Goal: Task Accomplishment & Management: Complete application form

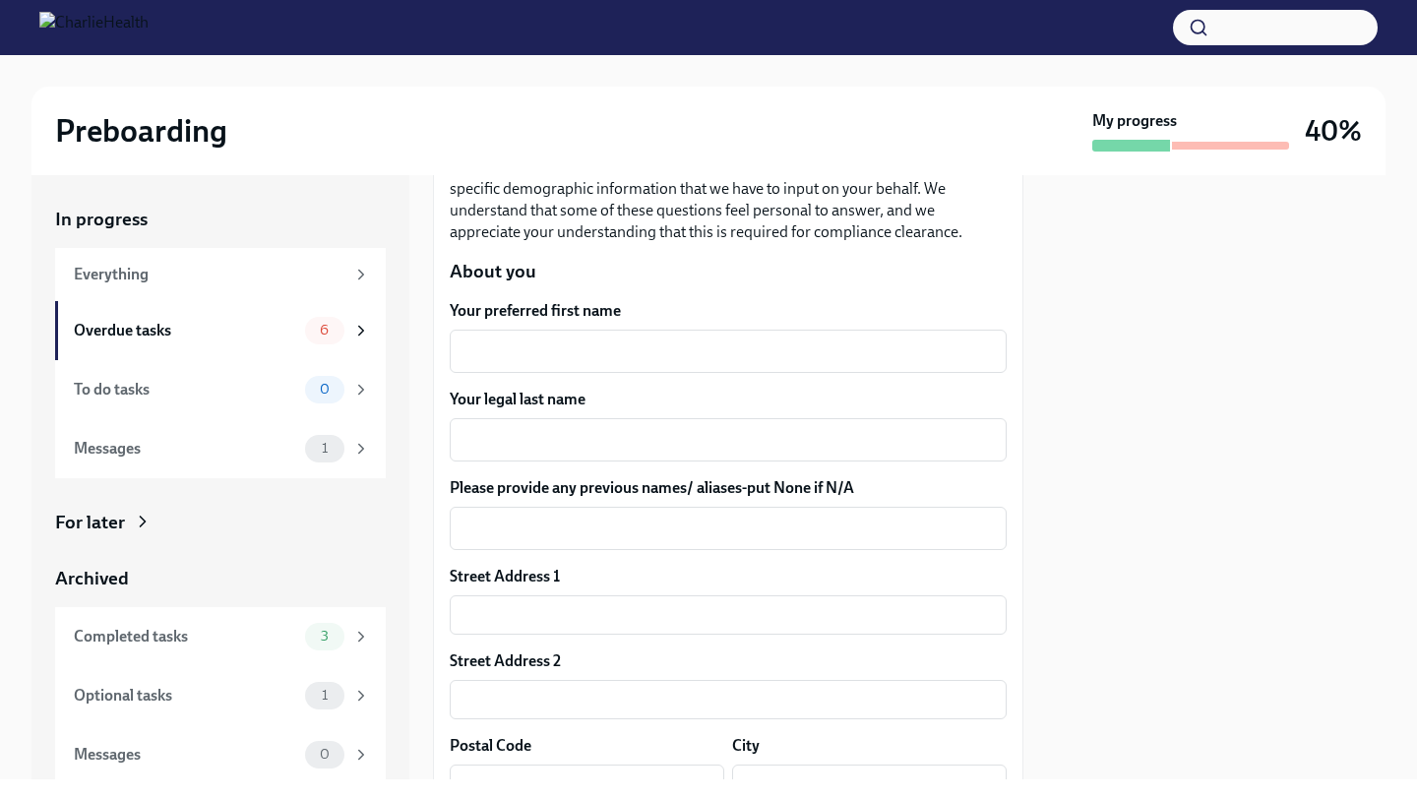
scroll to position [223, 0]
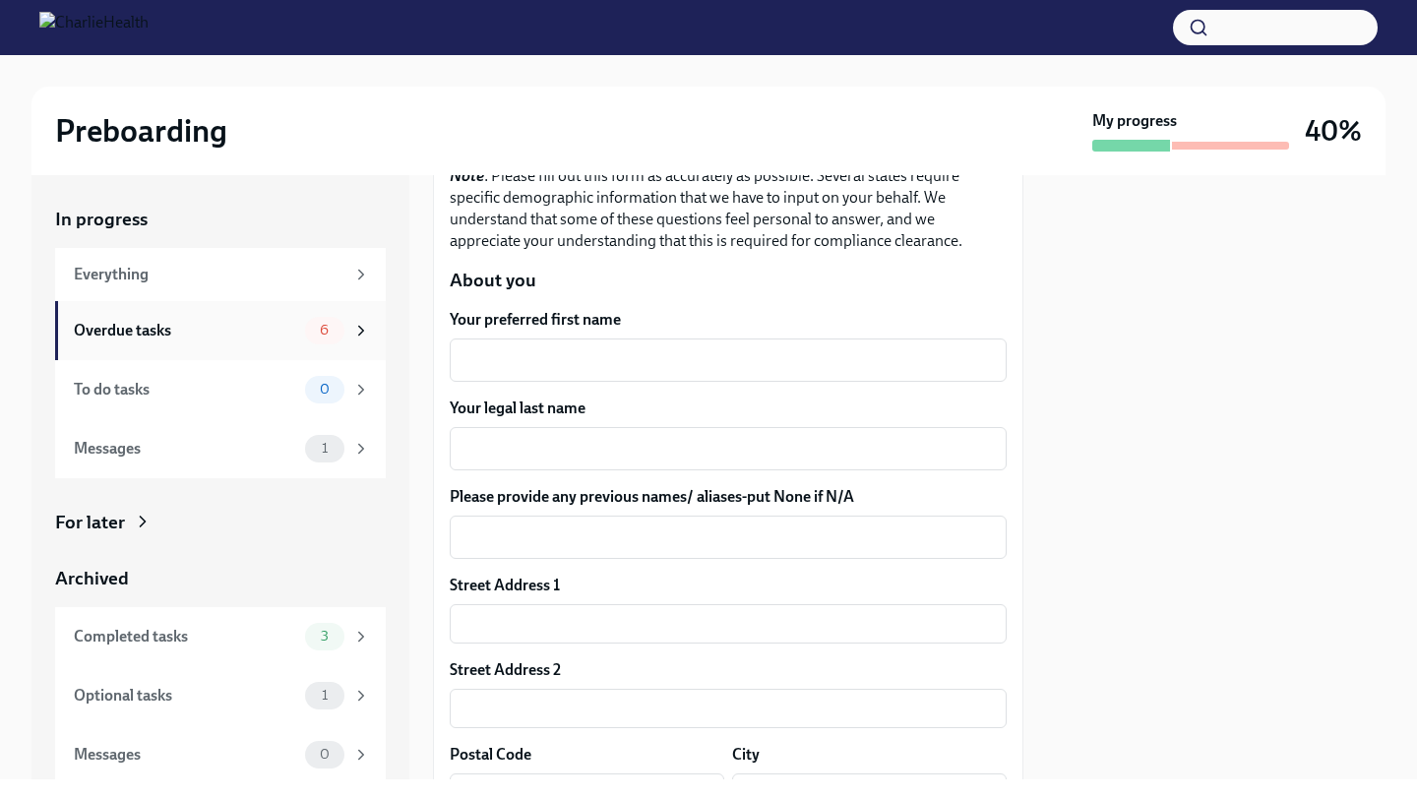
click at [290, 317] on div "Overdue tasks 6" at bounding box center [222, 331] width 296 height 28
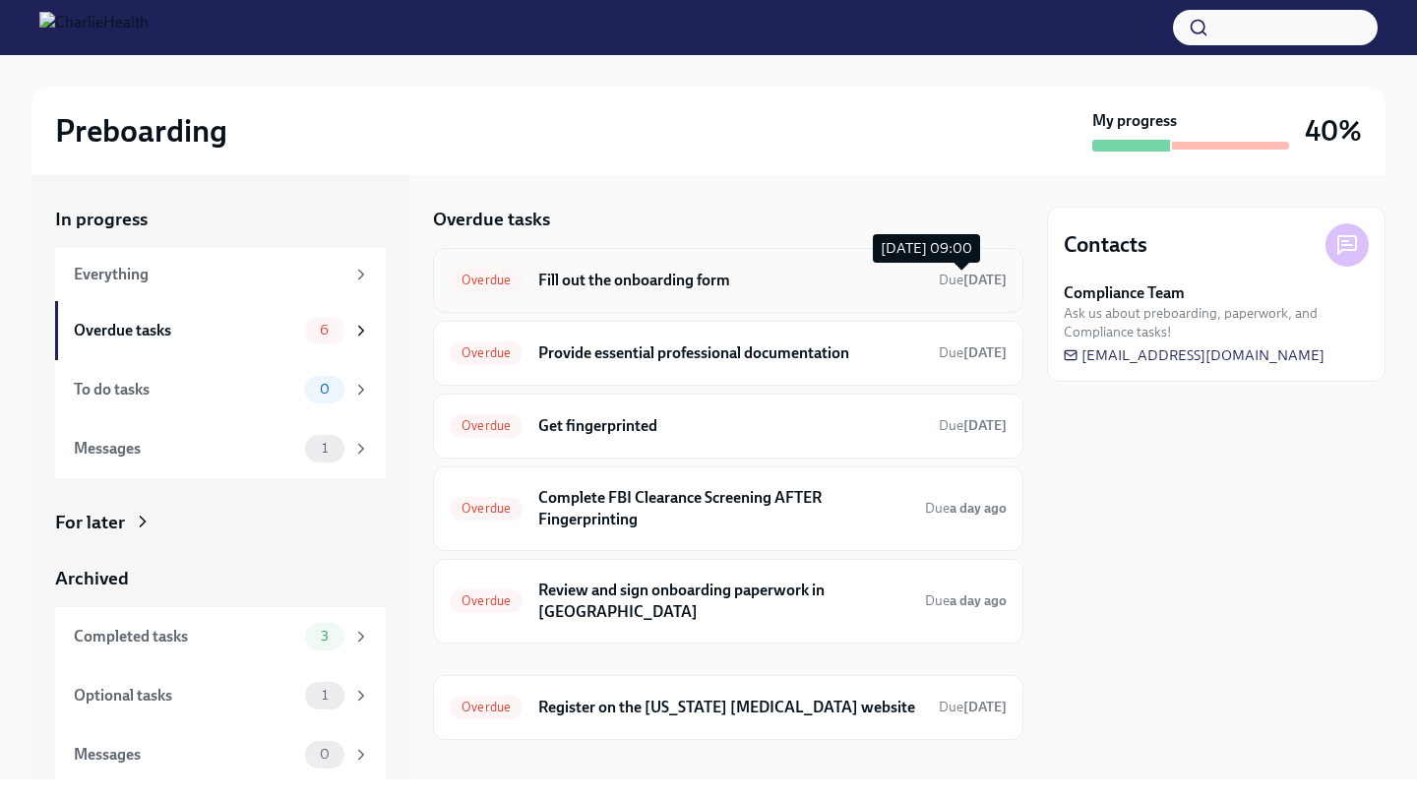
click at [963, 282] on strong "9 days ago" at bounding box center [984, 280] width 43 height 17
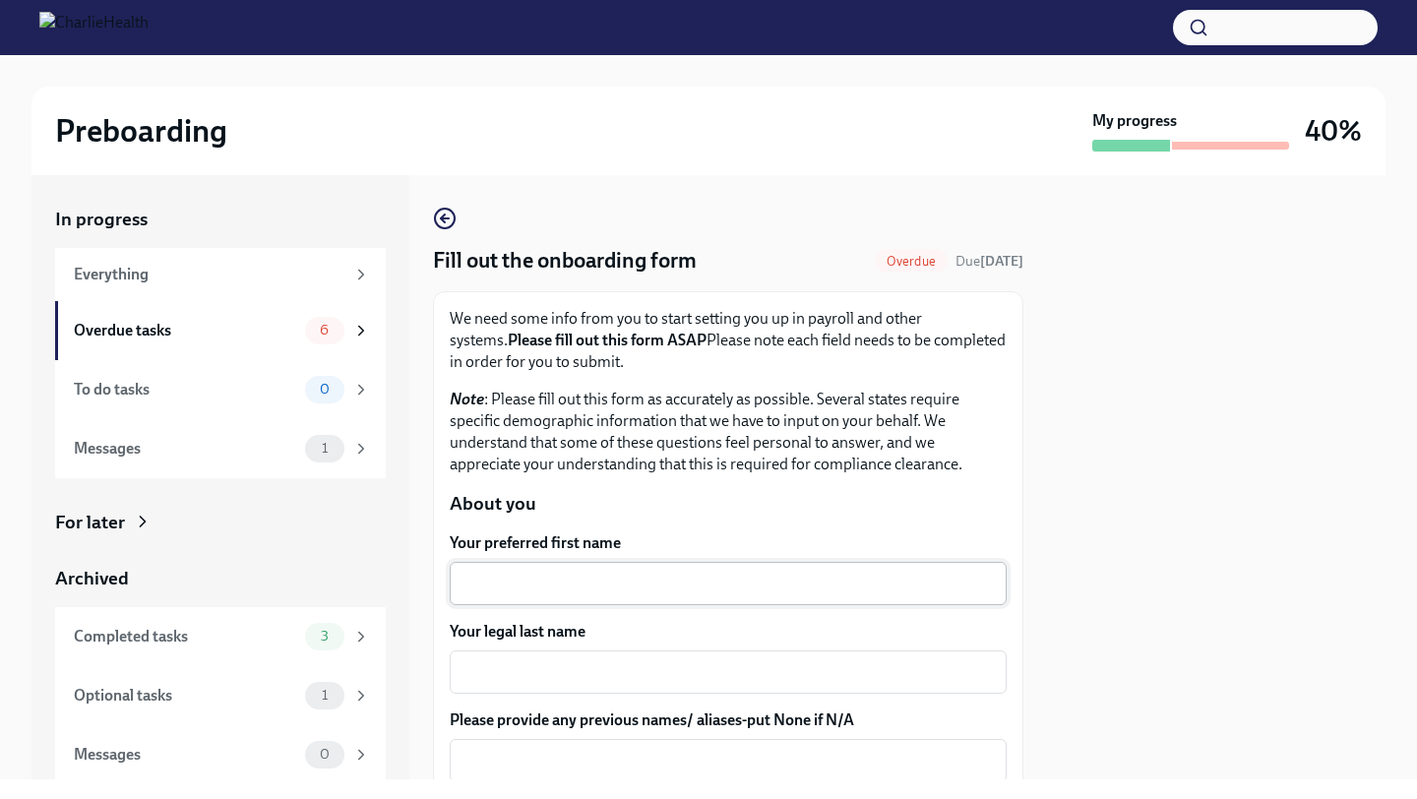
scroll to position [161, 0]
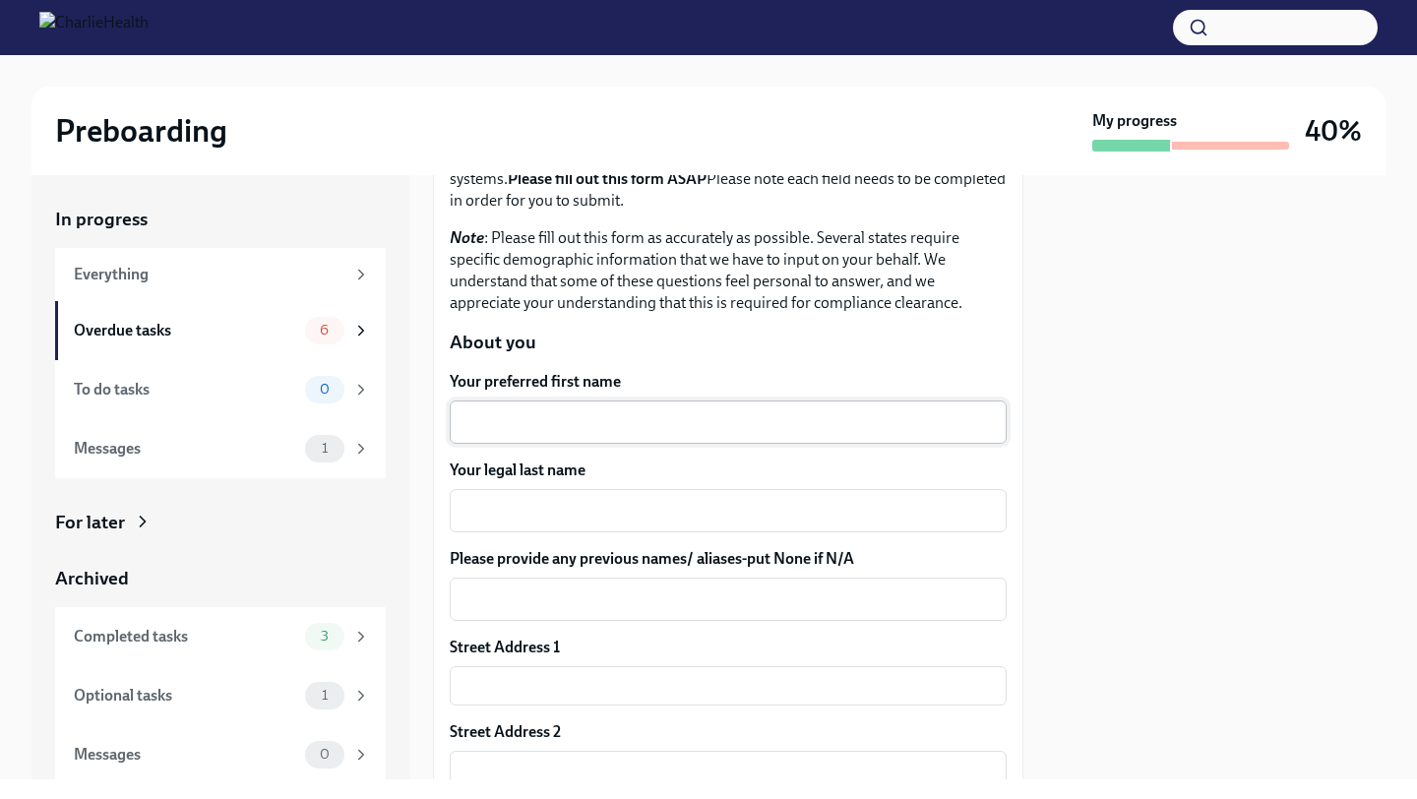
click at [763, 428] on textarea "Your preferred first name" at bounding box center [728, 422] width 533 height 24
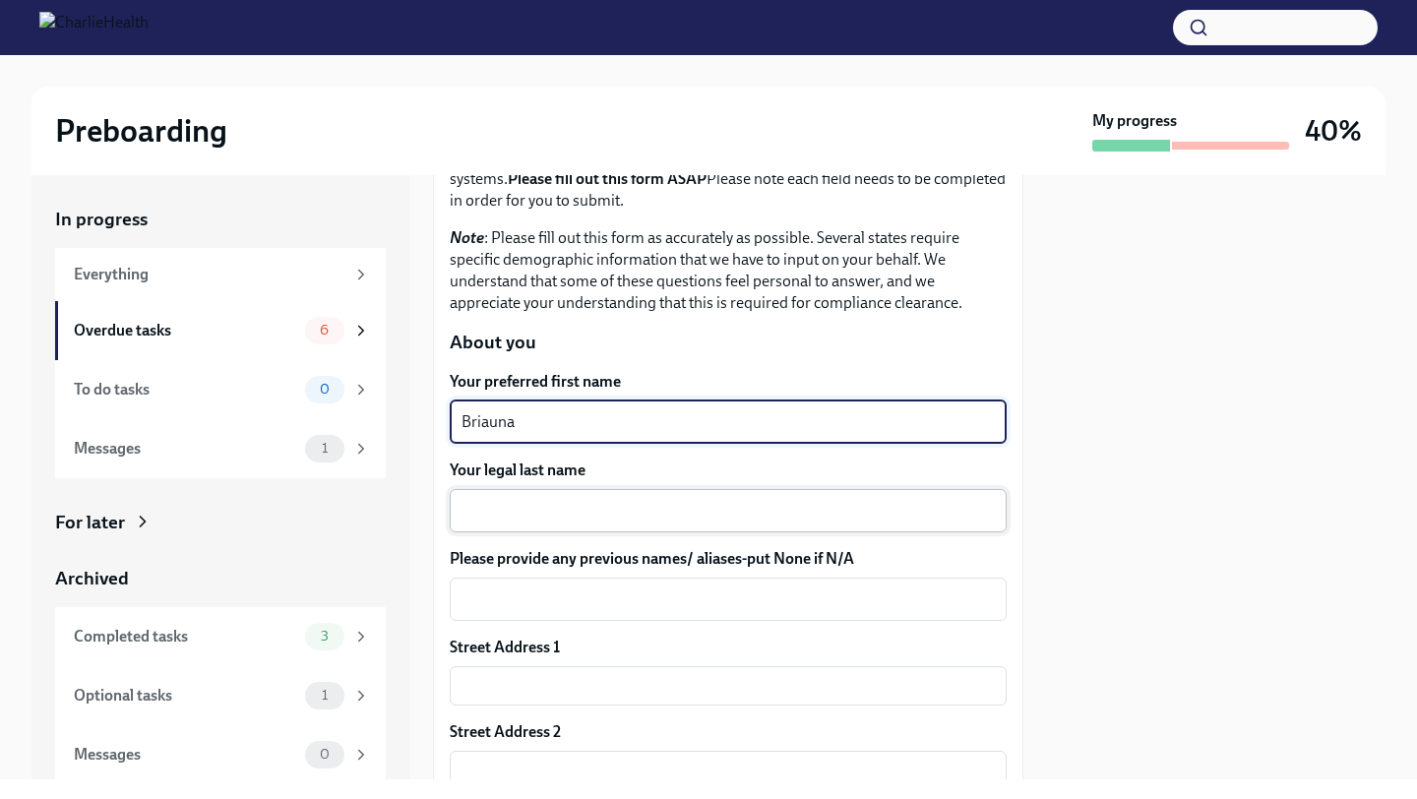
type textarea "Briauna"
click at [639, 506] on textarea "Your legal last name" at bounding box center [728, 511] width 533 height 24
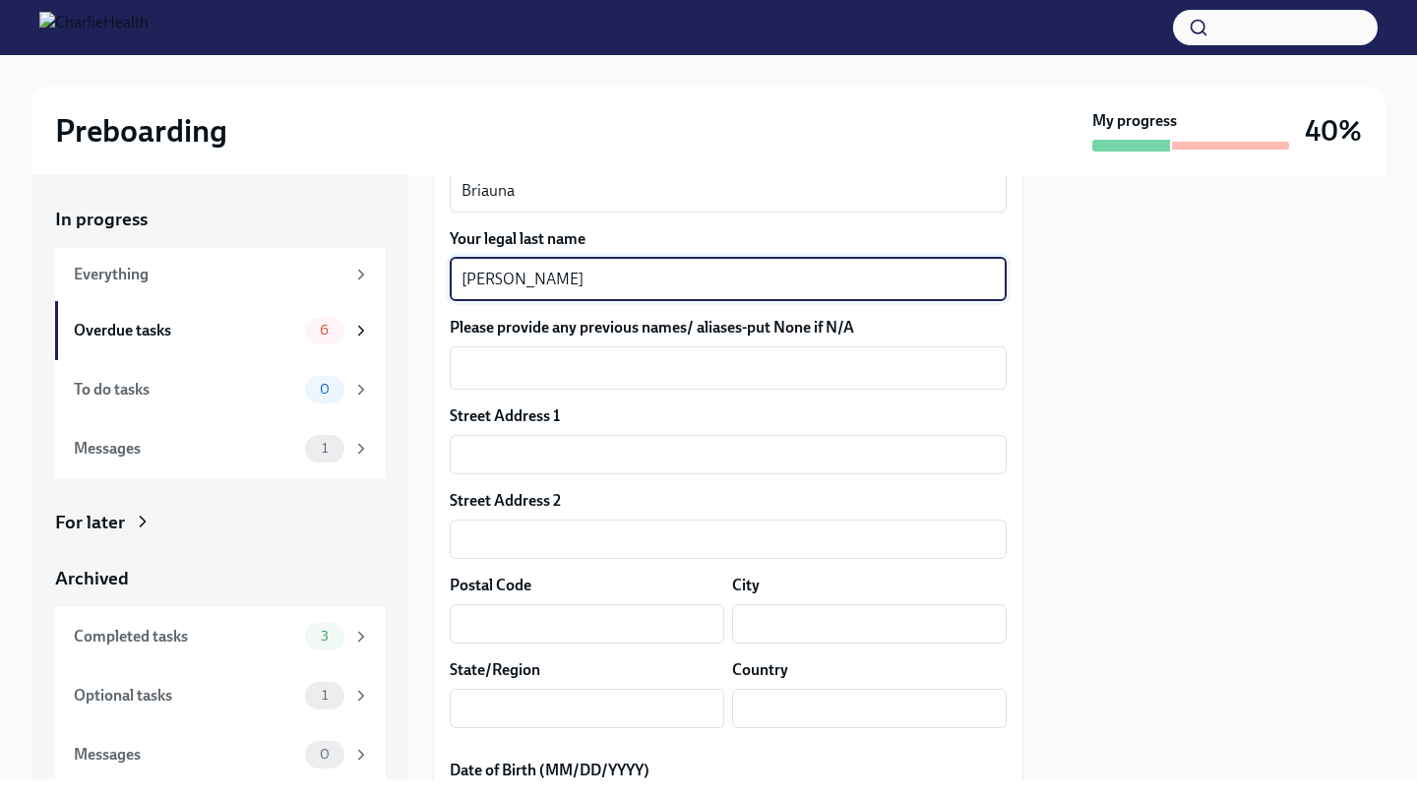
scroll to position [430, 0]
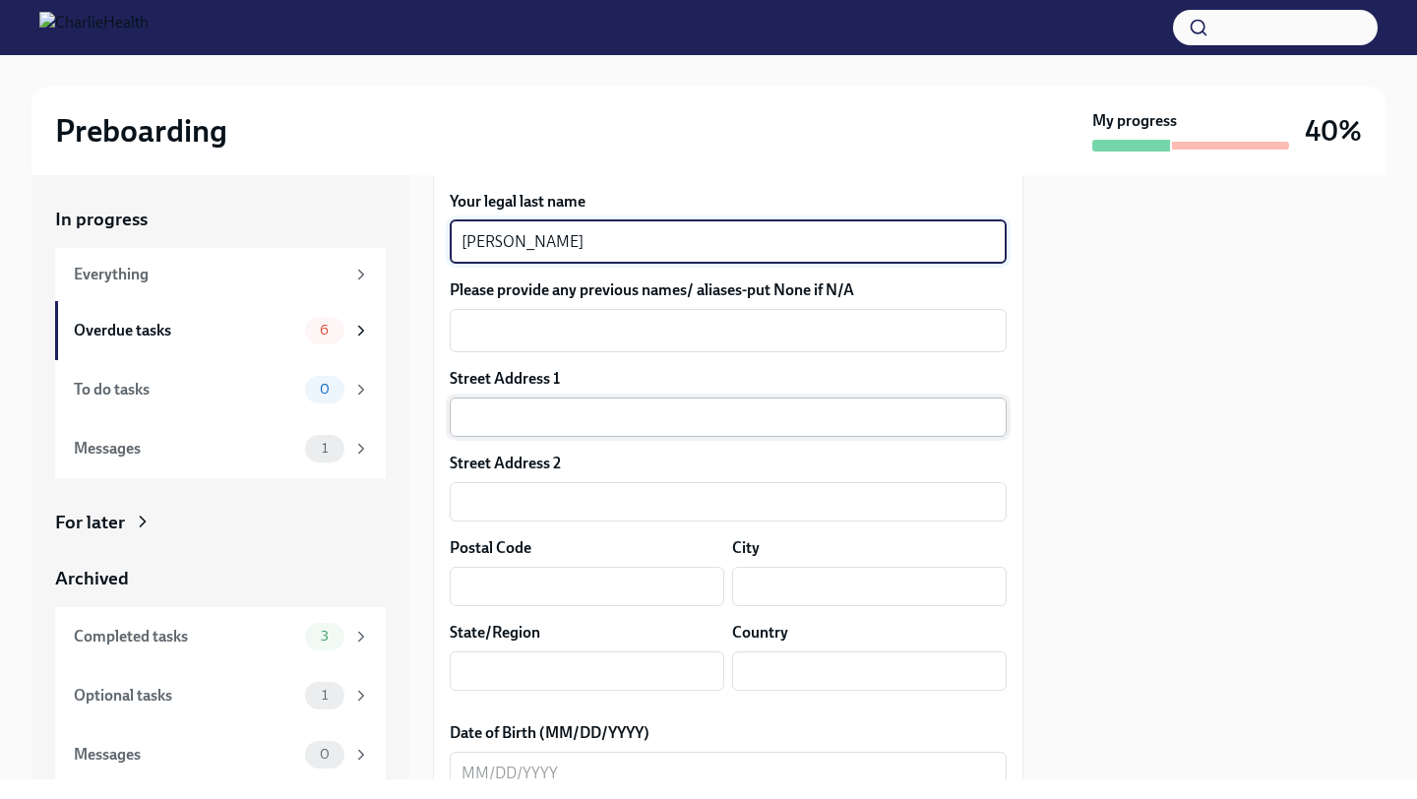
type textarea "Brownfield"
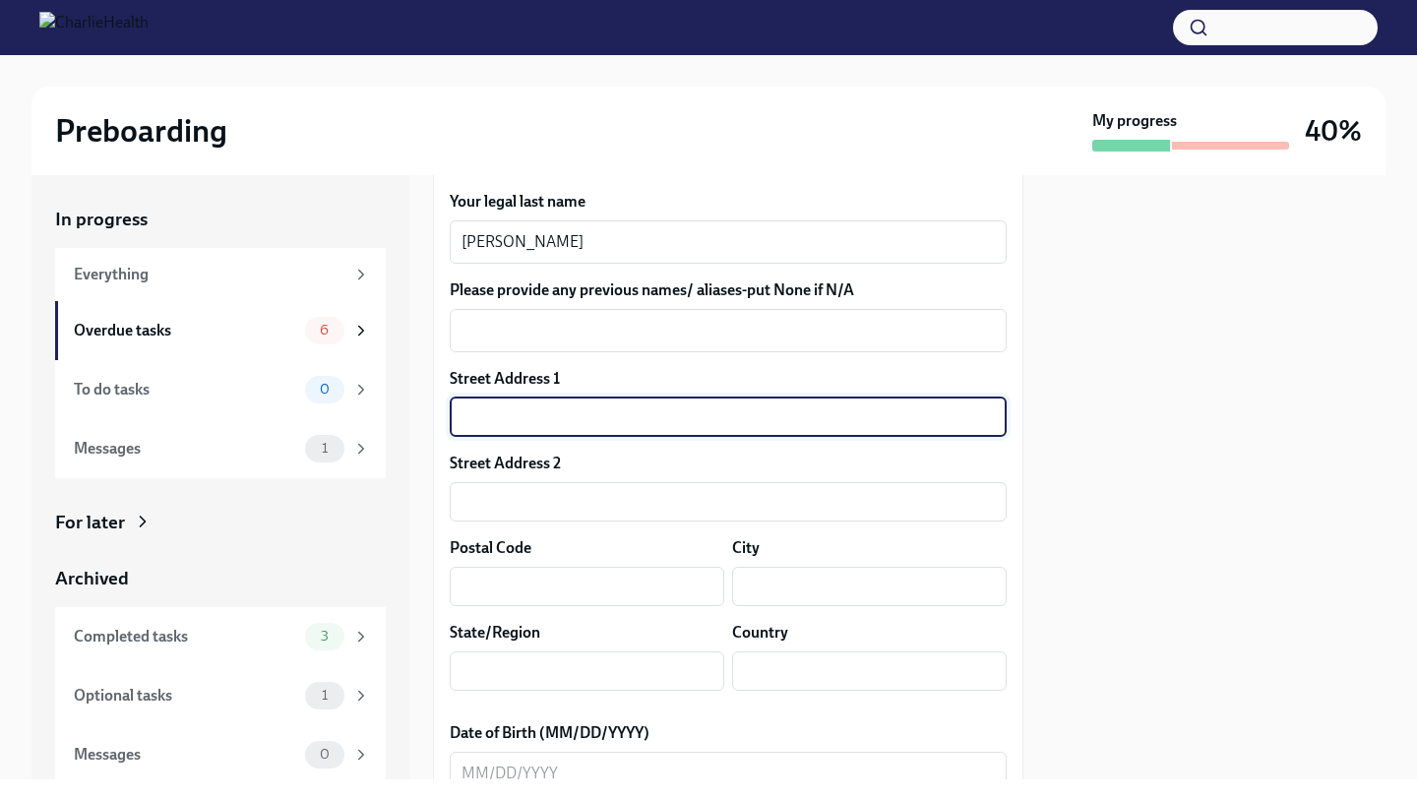
click at [673, 404] on input "text" at bounding box center [728, 417] width 557 height 39
type input "3355 McDaniel Road"
type input "Apt. 12108"
type input "30096"
type input "Duluth"
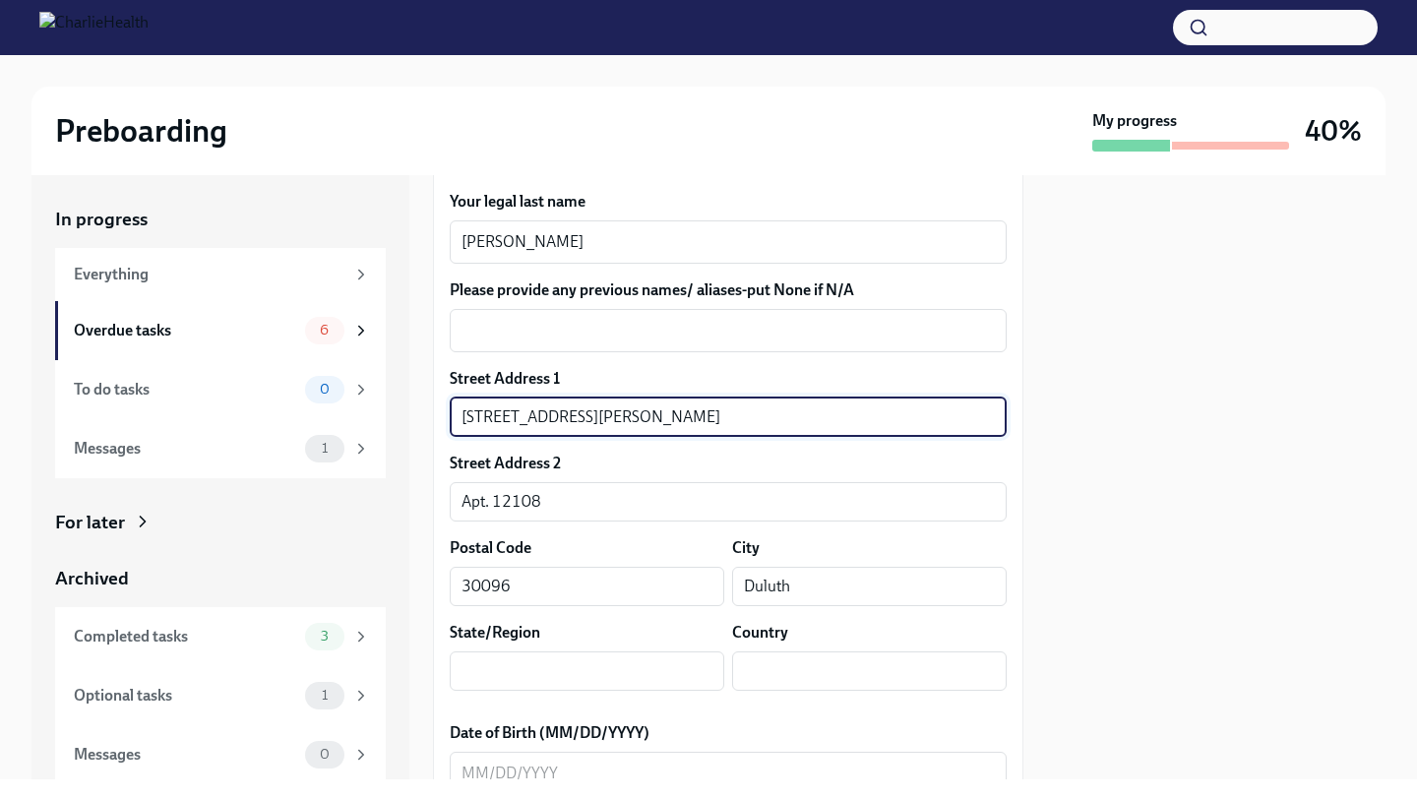
type input "GA"
type input "US"
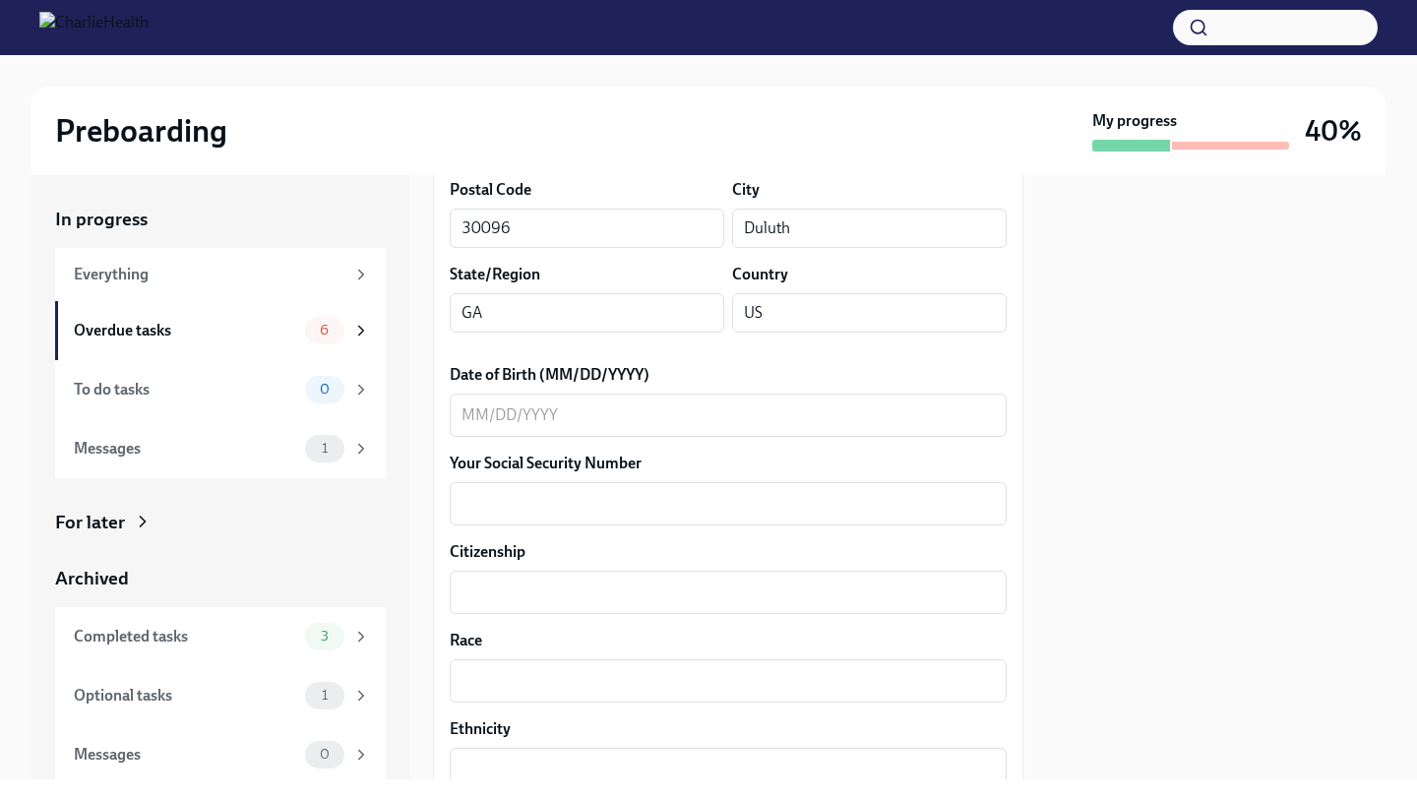
scroll to position [822, 0]
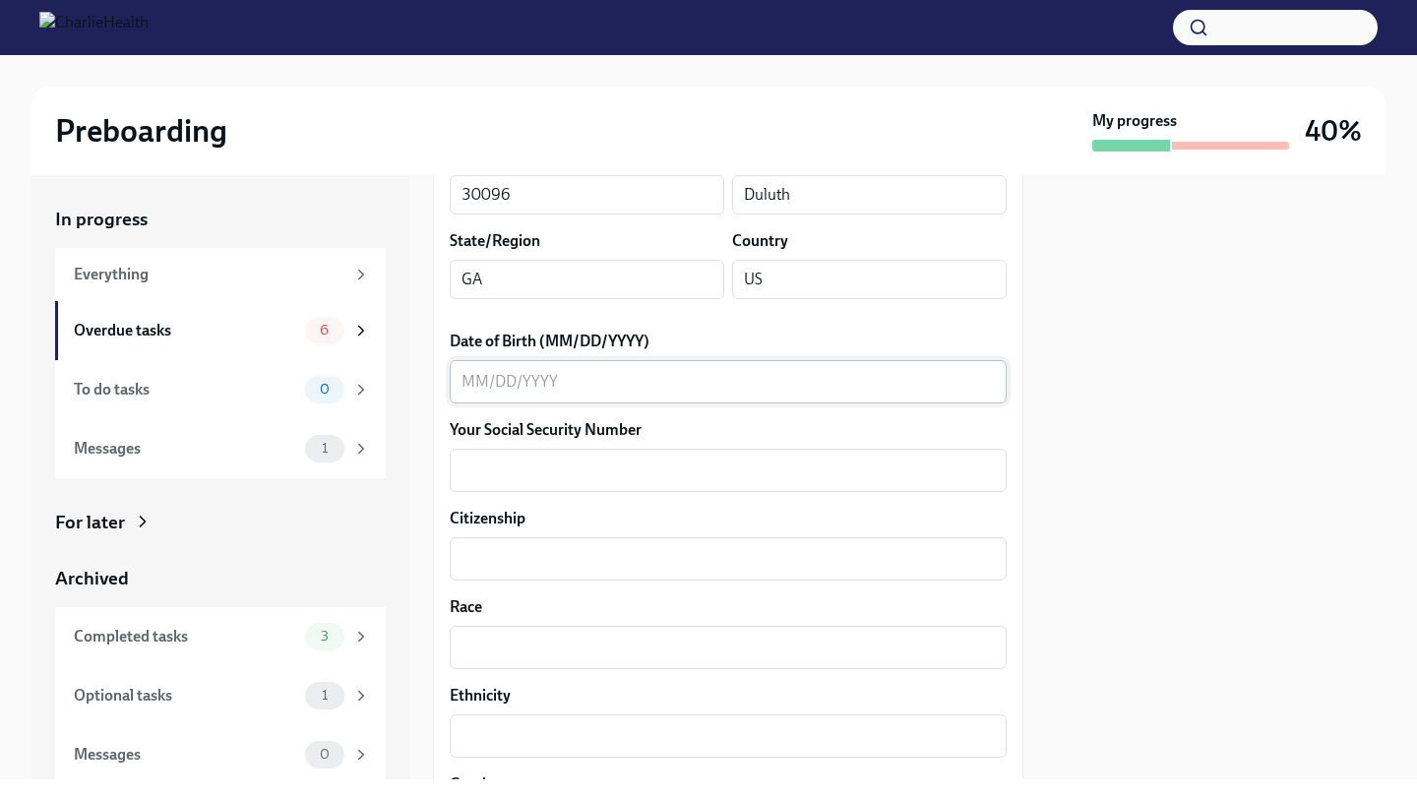
click at [863, 369] on div "x ​" at bounding box center [728, 381] width 557 height 43
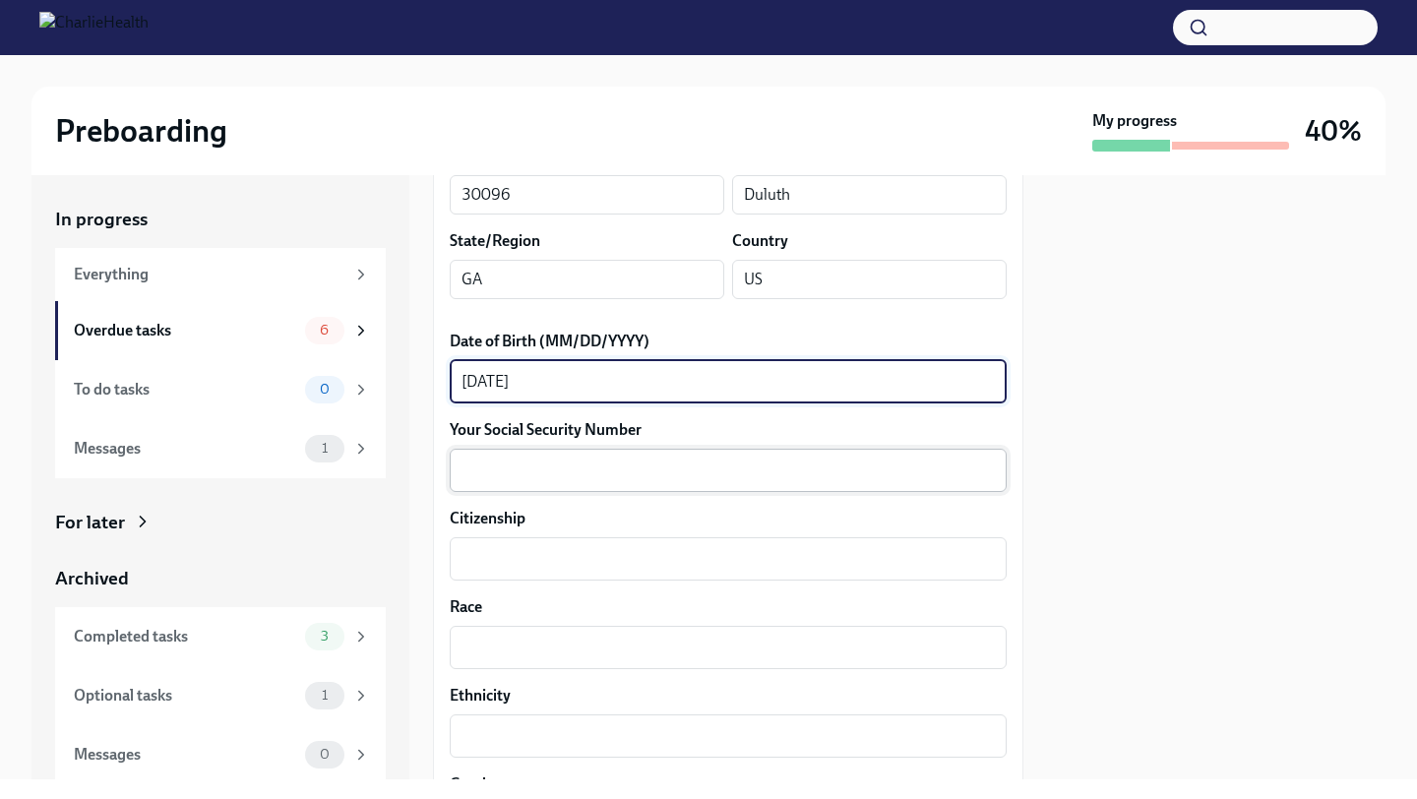
type textarea "08/13/1994"
click at [724, 482] on textarea "Your Social Security Number" at bounding box center [728, 471] width 533 height 24
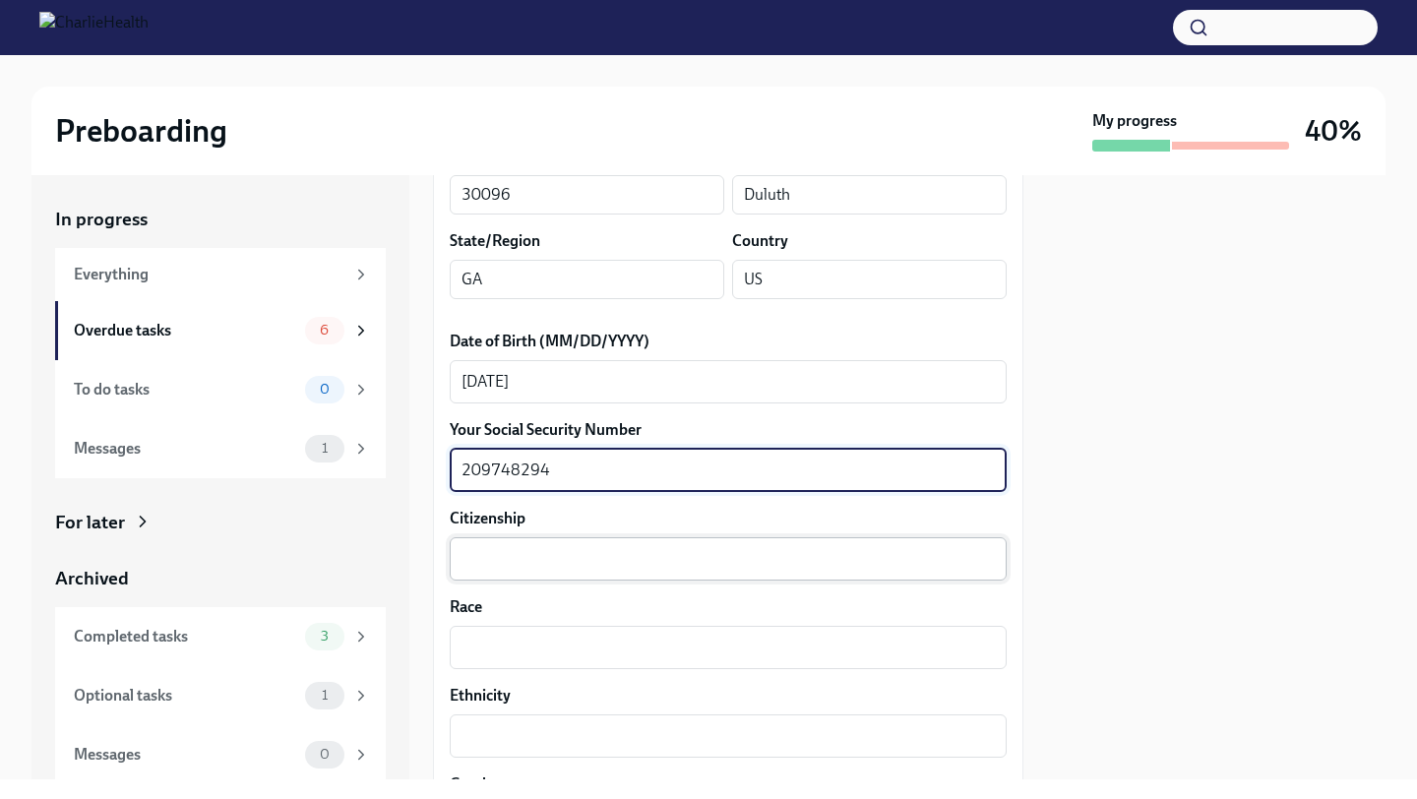
type textarea "209748294"
click at [708, 562] on textarea "Citizenship" at bounding box center [728, 559] width 533 height 24
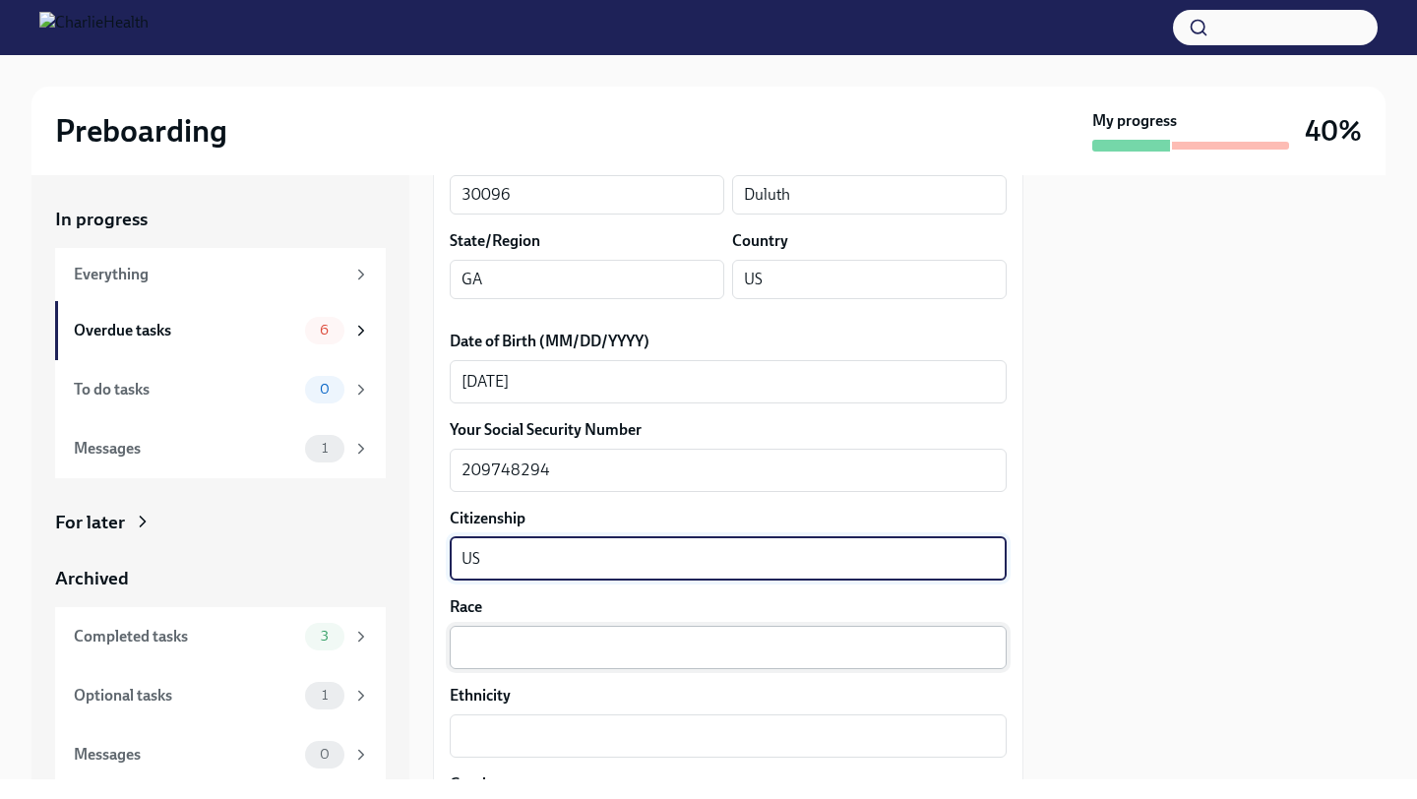
type textarea "US"
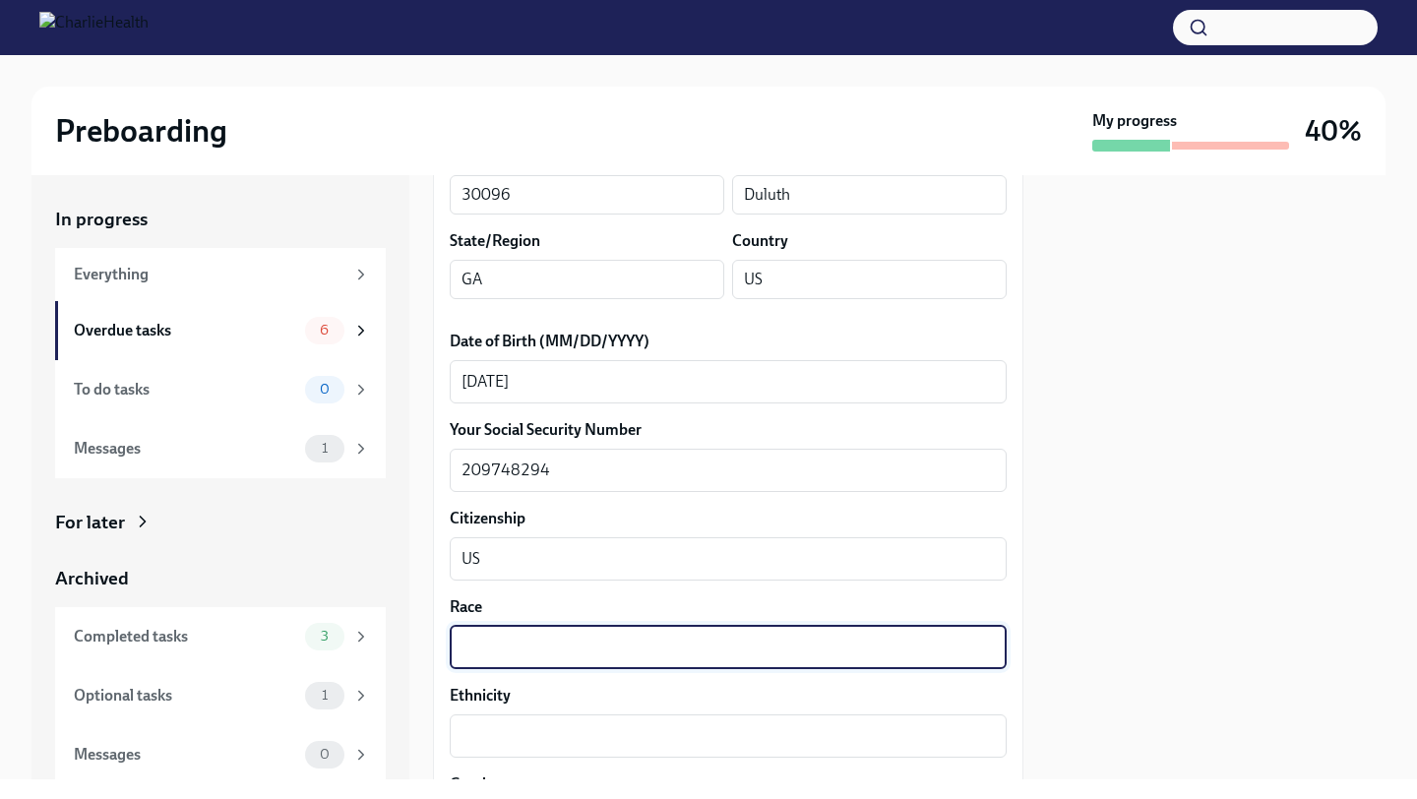
click at [674, 640] on textarea "Race" at bounding box center [728, 648] width 533 height 24
type textarea "b"
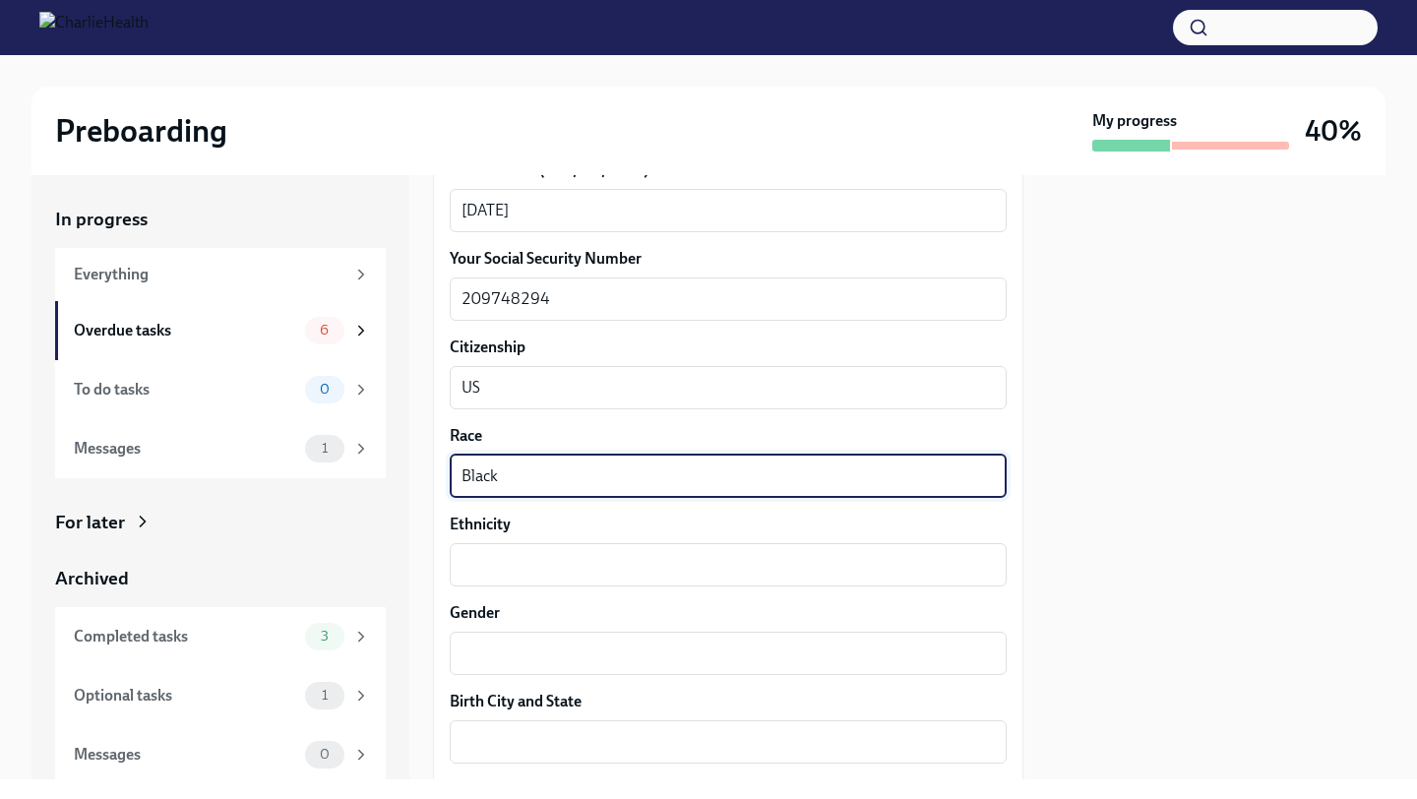
scroll to position [1012, 0]
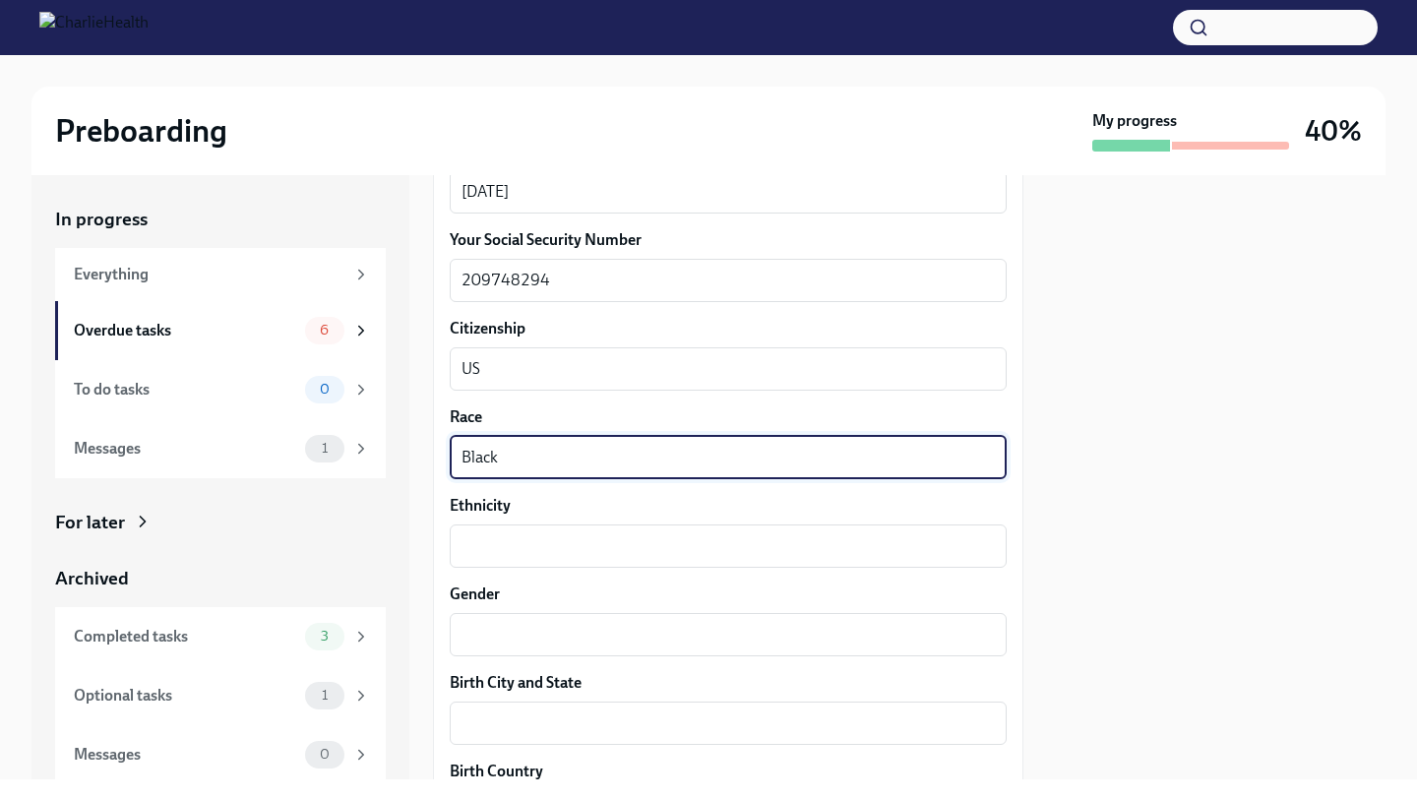
type textarea "Black"
click at [645, 570] on div "Your preferred first name Briauna x ​ Your legal last name Brownfield x ​ Pleas…" at bounding box center [728, 469] width 557 height 1897
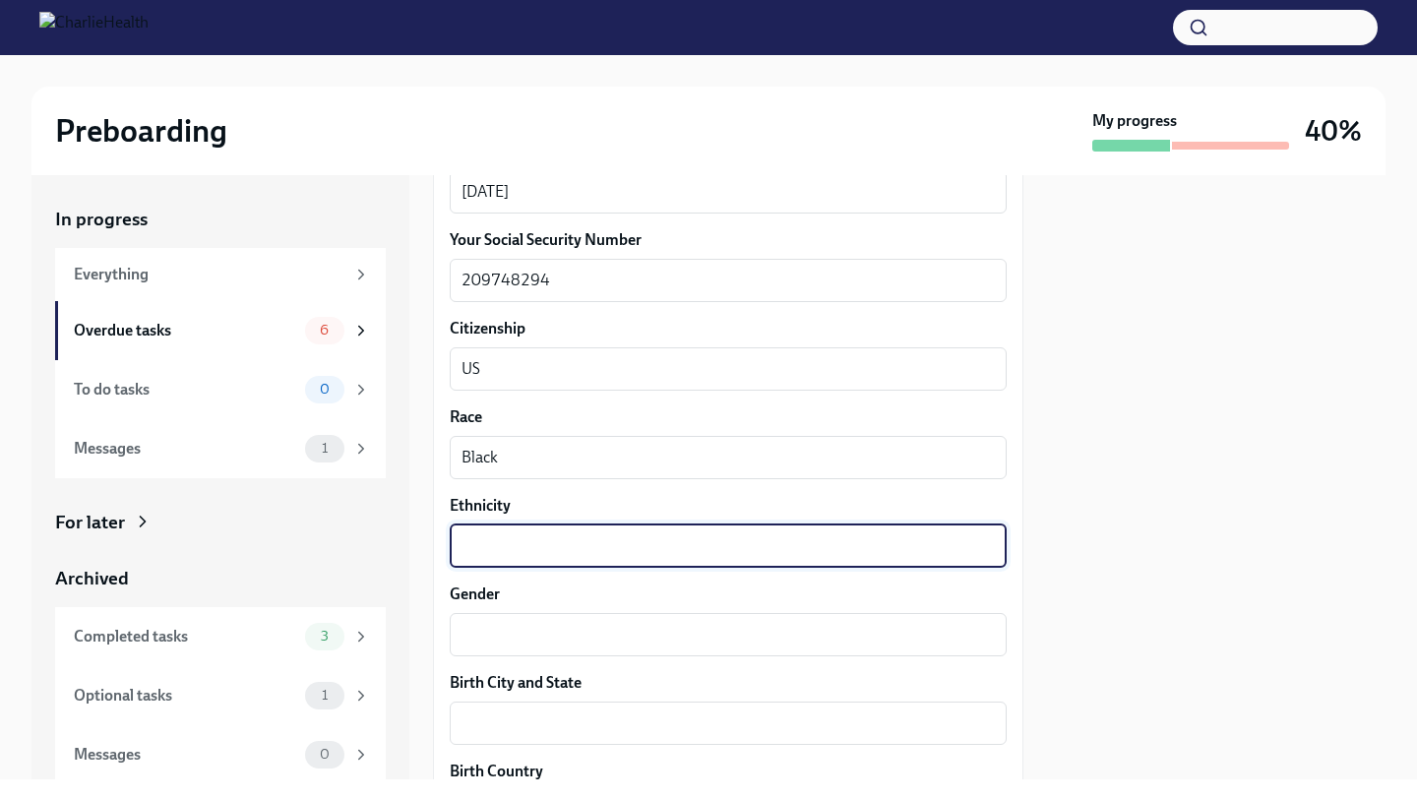
click at [645, 553] on textarea "Ethnicity" at bounding box center [728, 546] width 533 height 24
type textarea "Black"
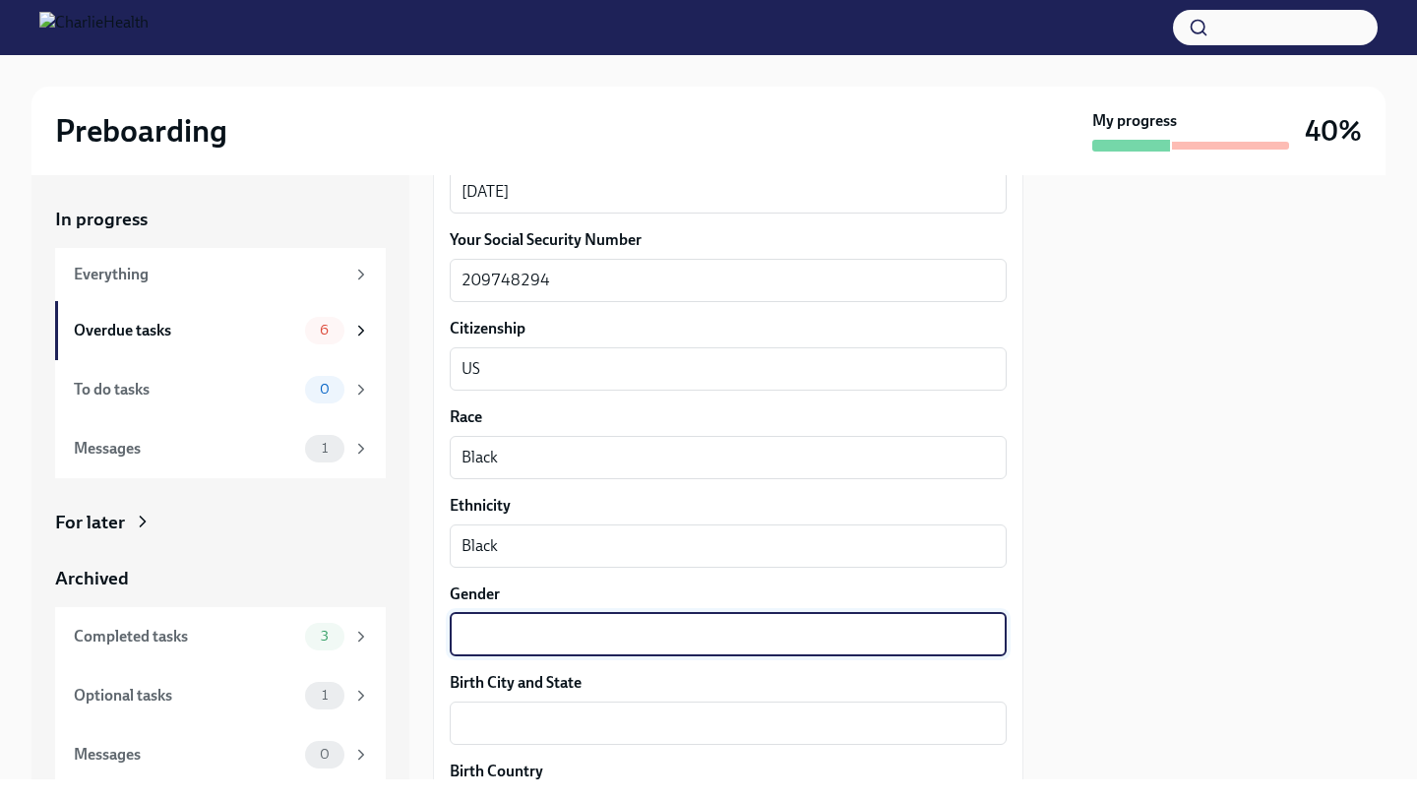
click at [585, 627] on textarea "Gender" at bounding box center [728, 635] width 533 height 24
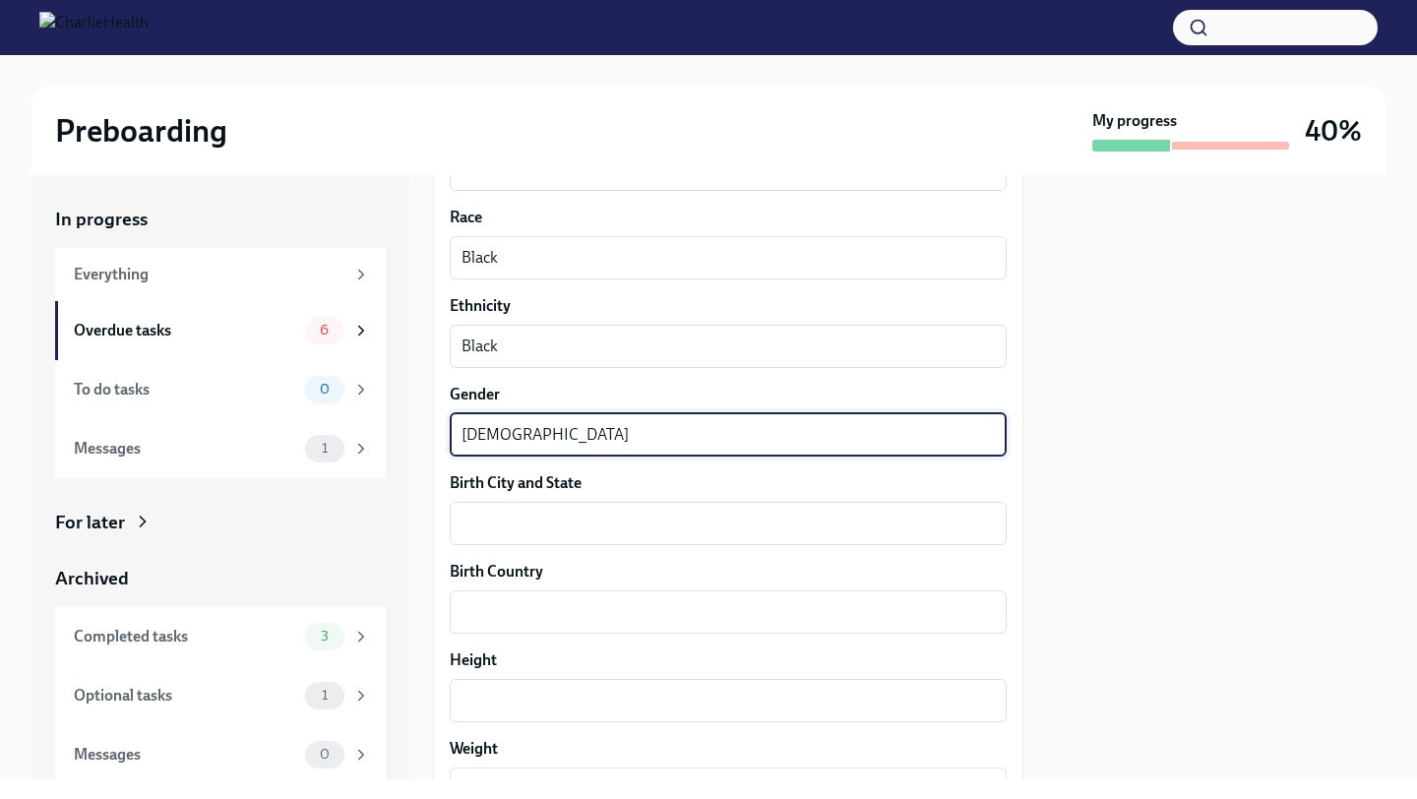
scroll to position [1241, 0]
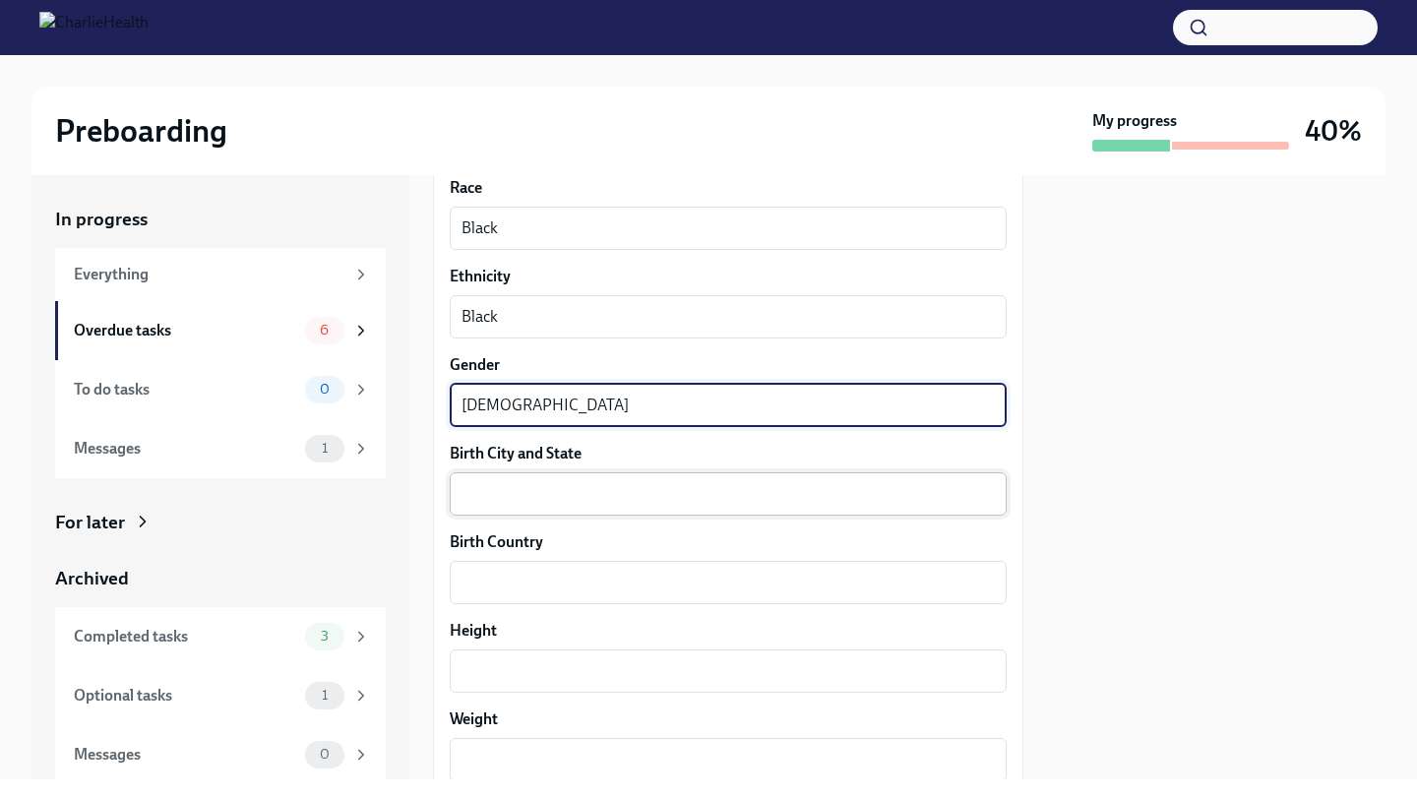
type textarea "Female"
click at [607, 501] on textarea "Birth City and State" at bounding box center [728, 494] width 533 height 24
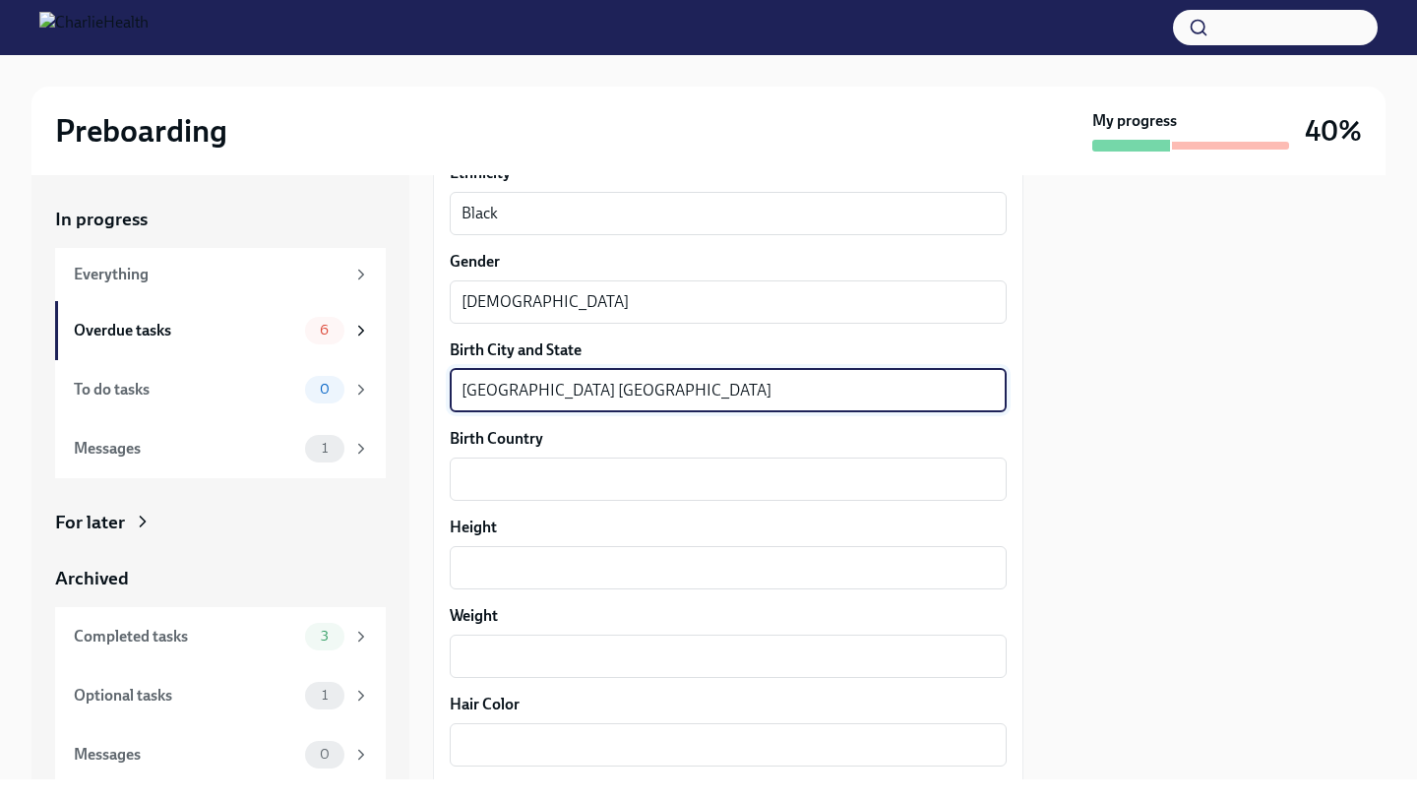
scroll to position [1363, 0]
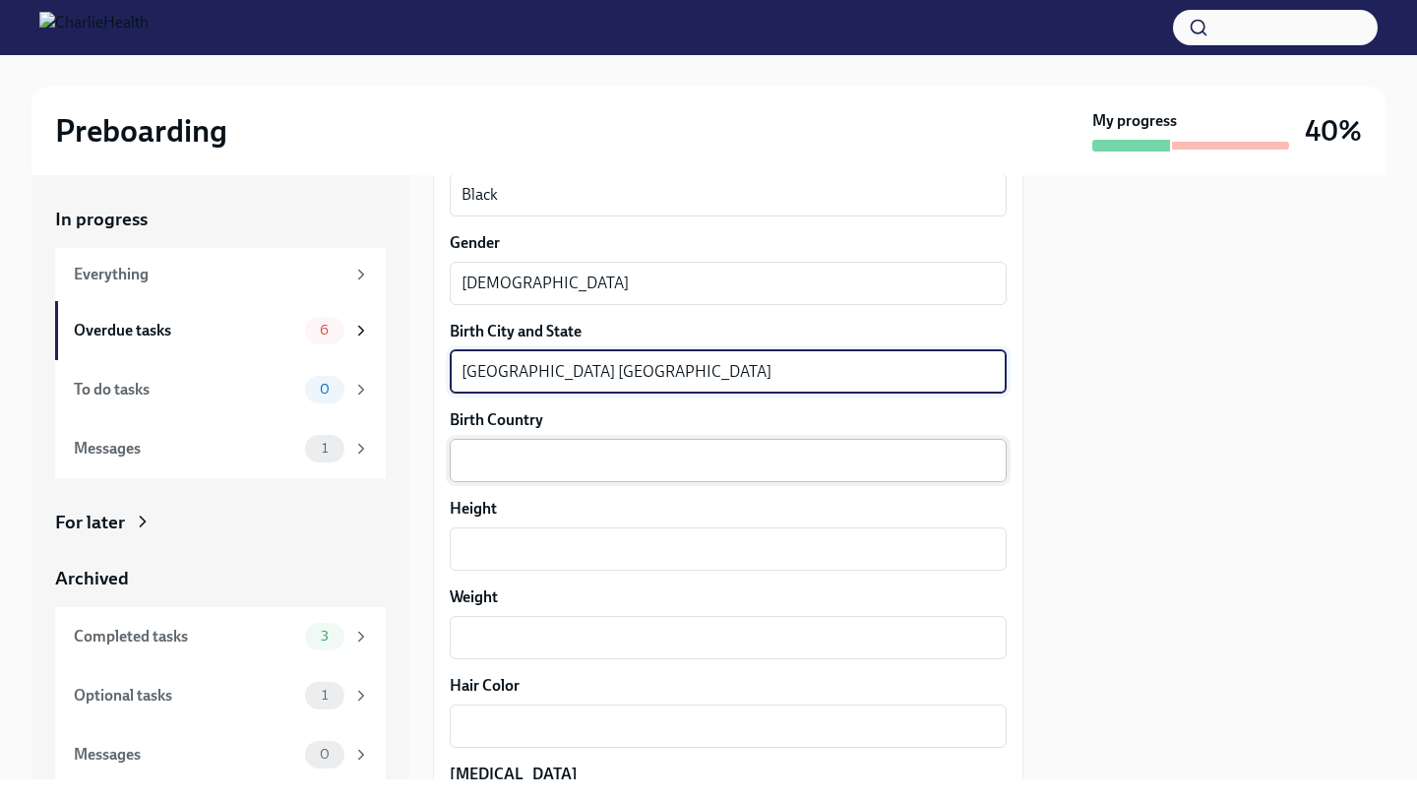
type textarea "Uniontown PA"
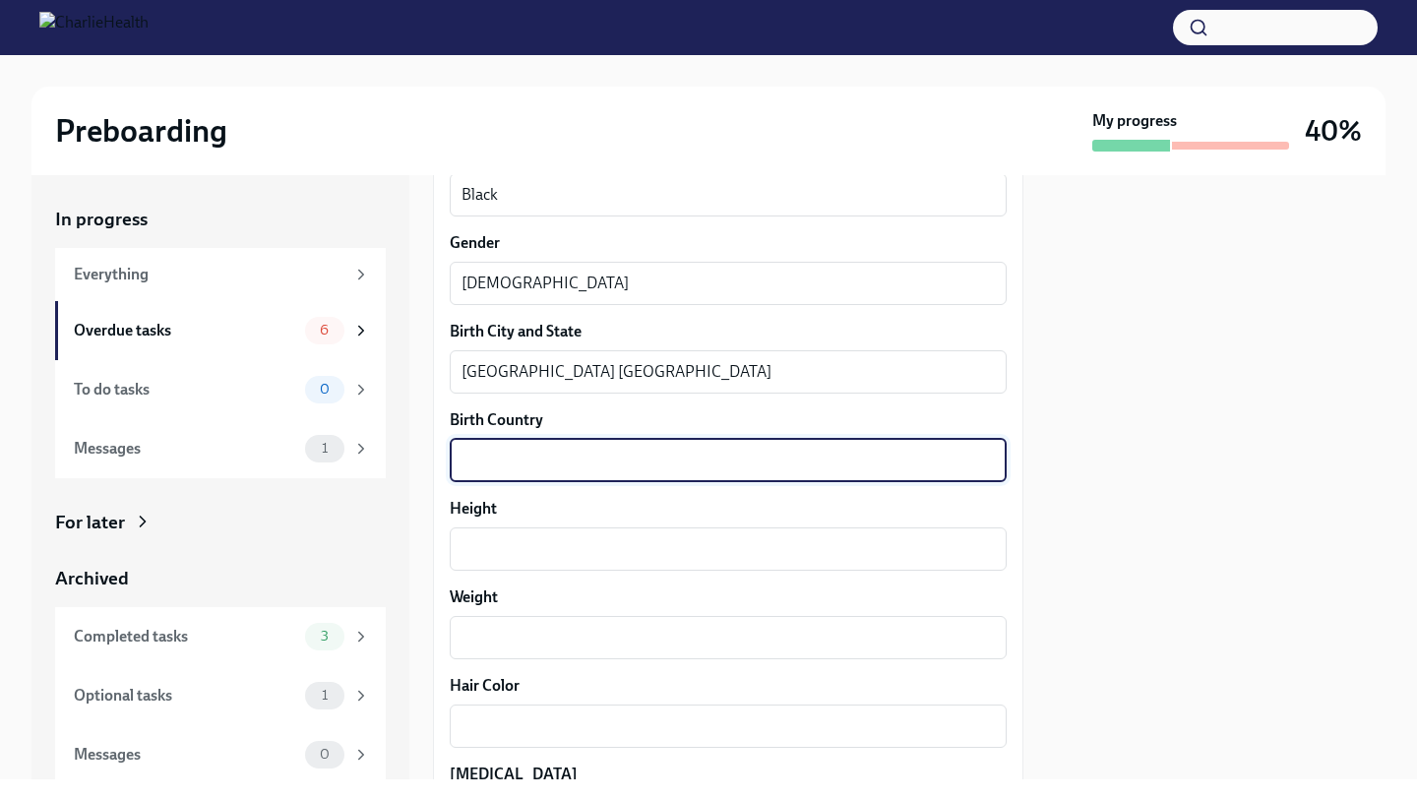
click at [606, 453] on textarea "Birth Country" at bounding box center [728, 461] width 533 height 24
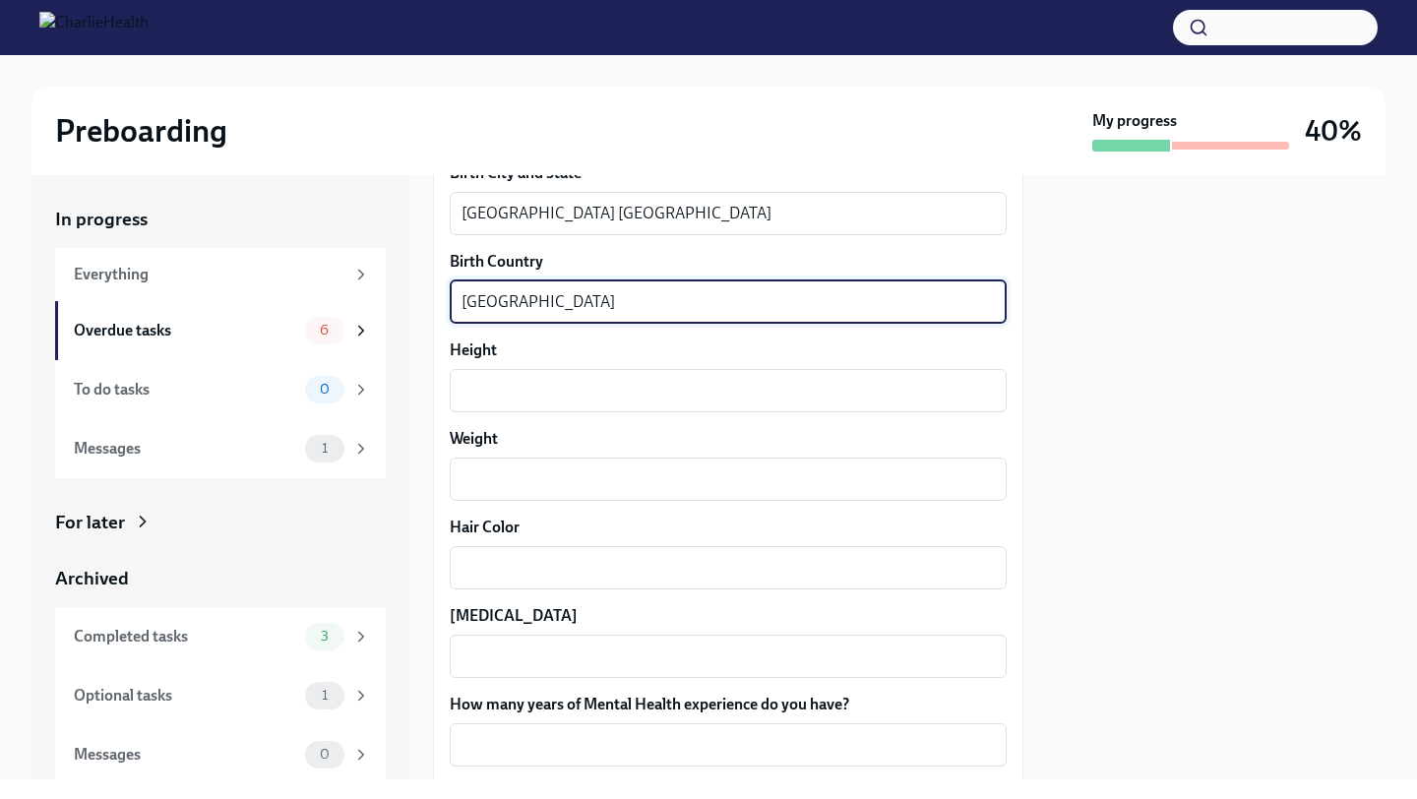
scroll to position [1535, 0]
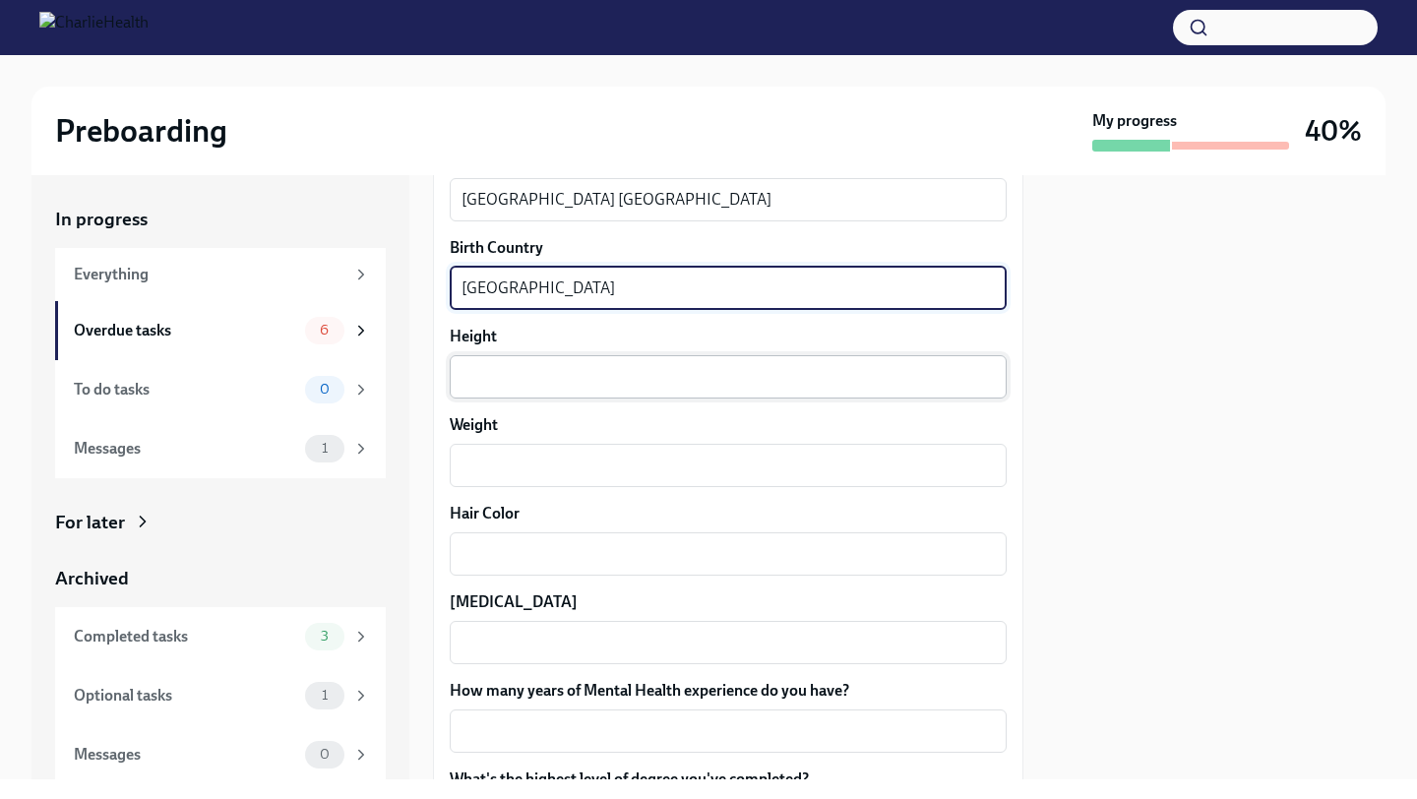
type textarea "United States"
click at [598, 383] on textarea "Height" at bounding box center [728, 377] width 533 height 24
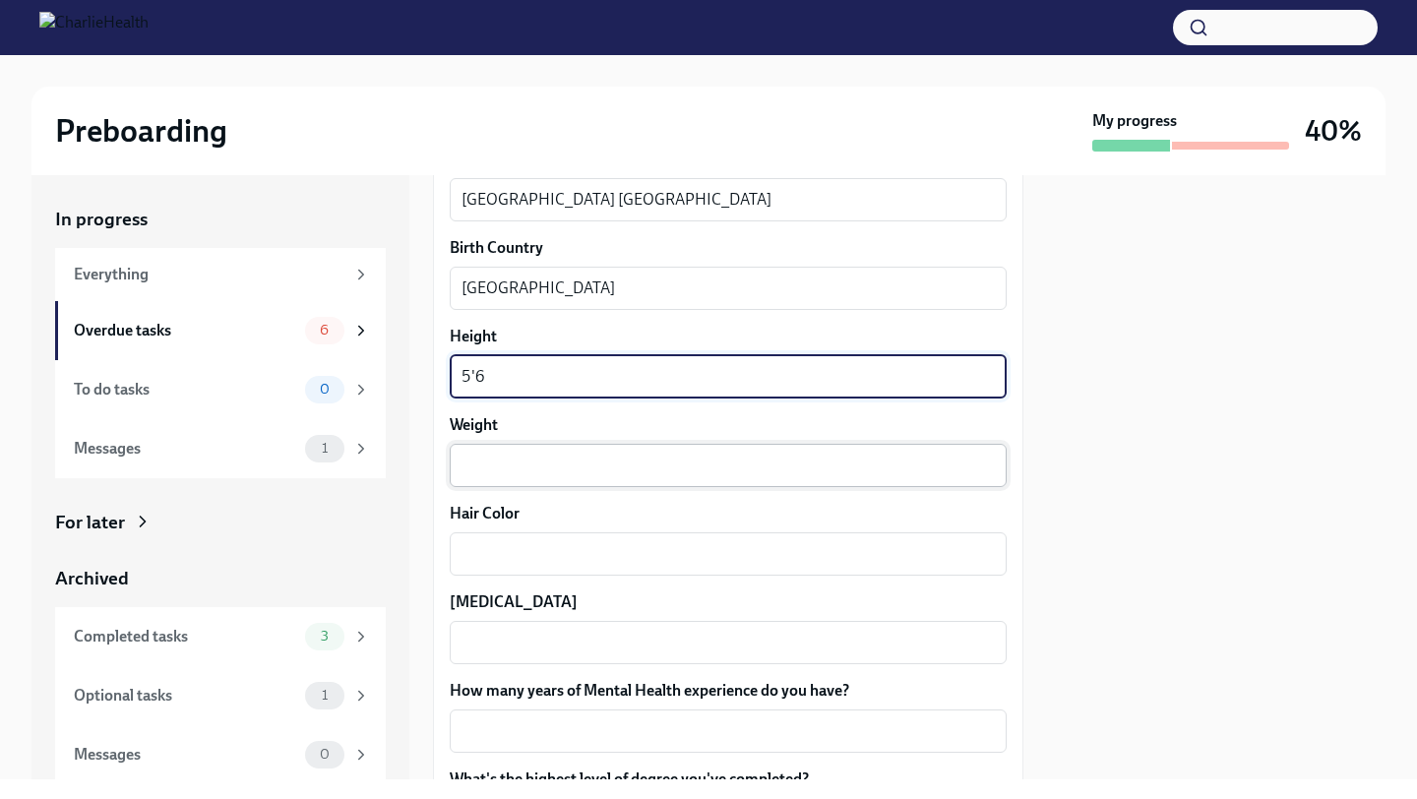
type textarea "5'6"
click at [497, 452] on div "x ​" at bounding box center [728, 465] width 557 height 43
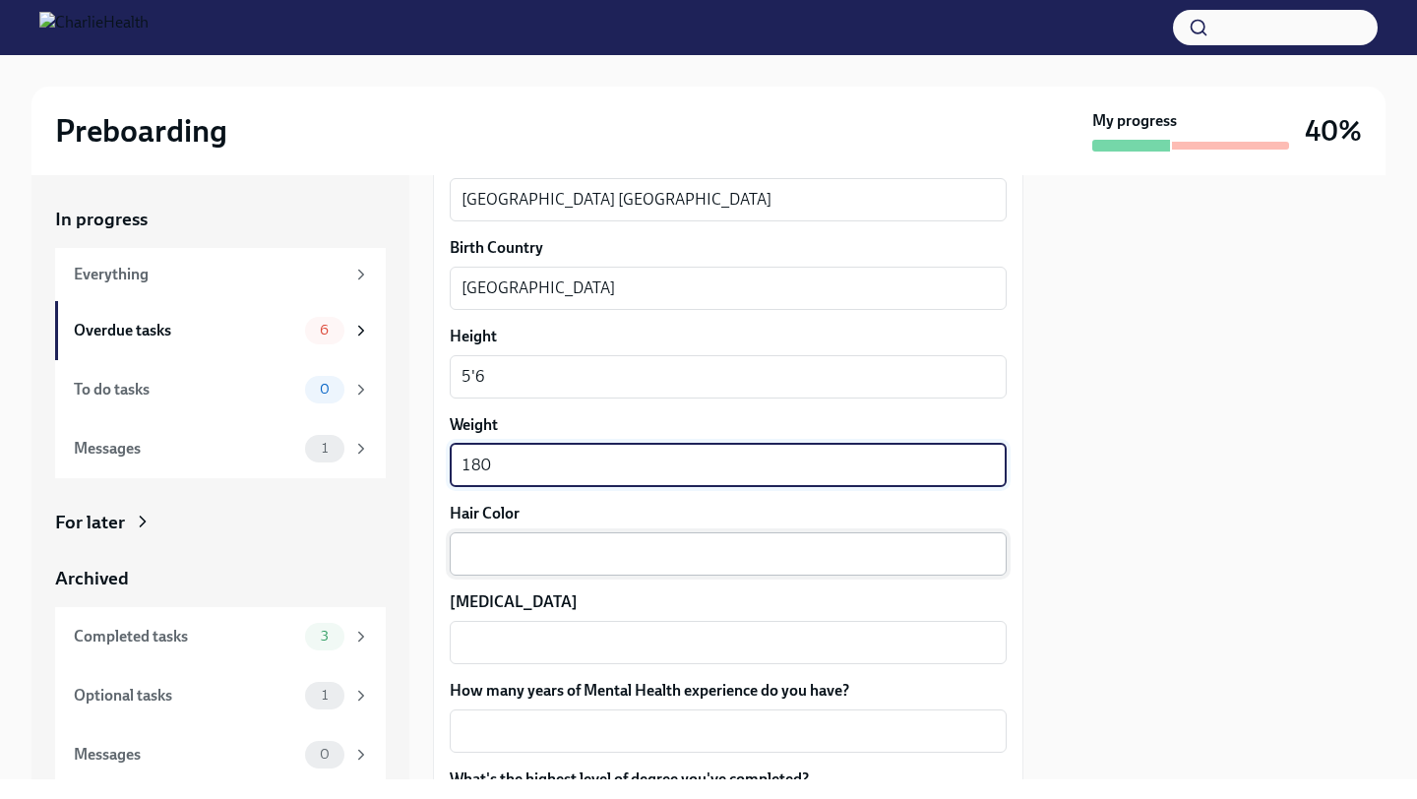
type textarea "180"
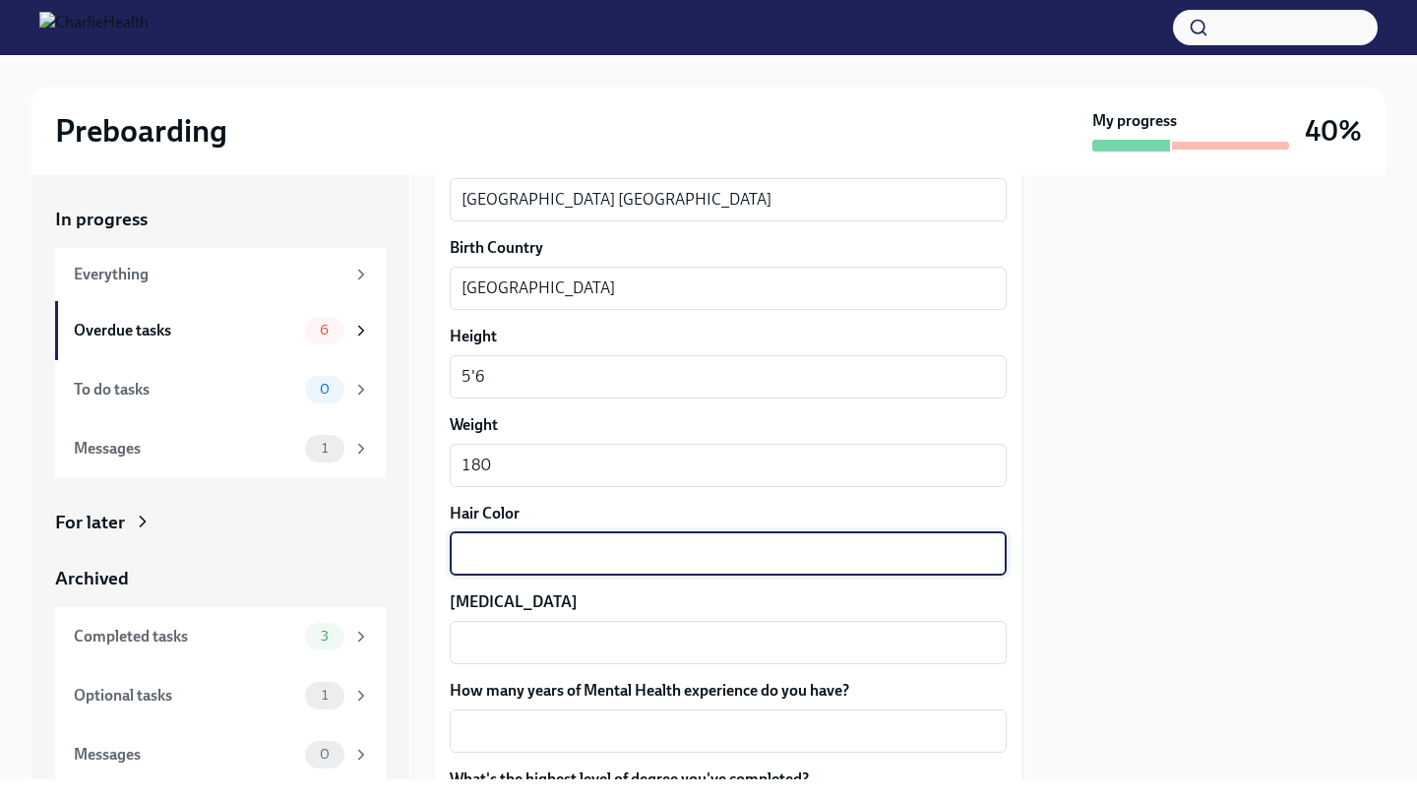
click at [497, 555] on textarea "Hair Color" at bounding box center [728, 554] width 533 height 24
type textarea "b"
type textarea "Black"
click at [478, 642] on textarea "Eye Color" at bounding box center [728, 643] width 533 height 24
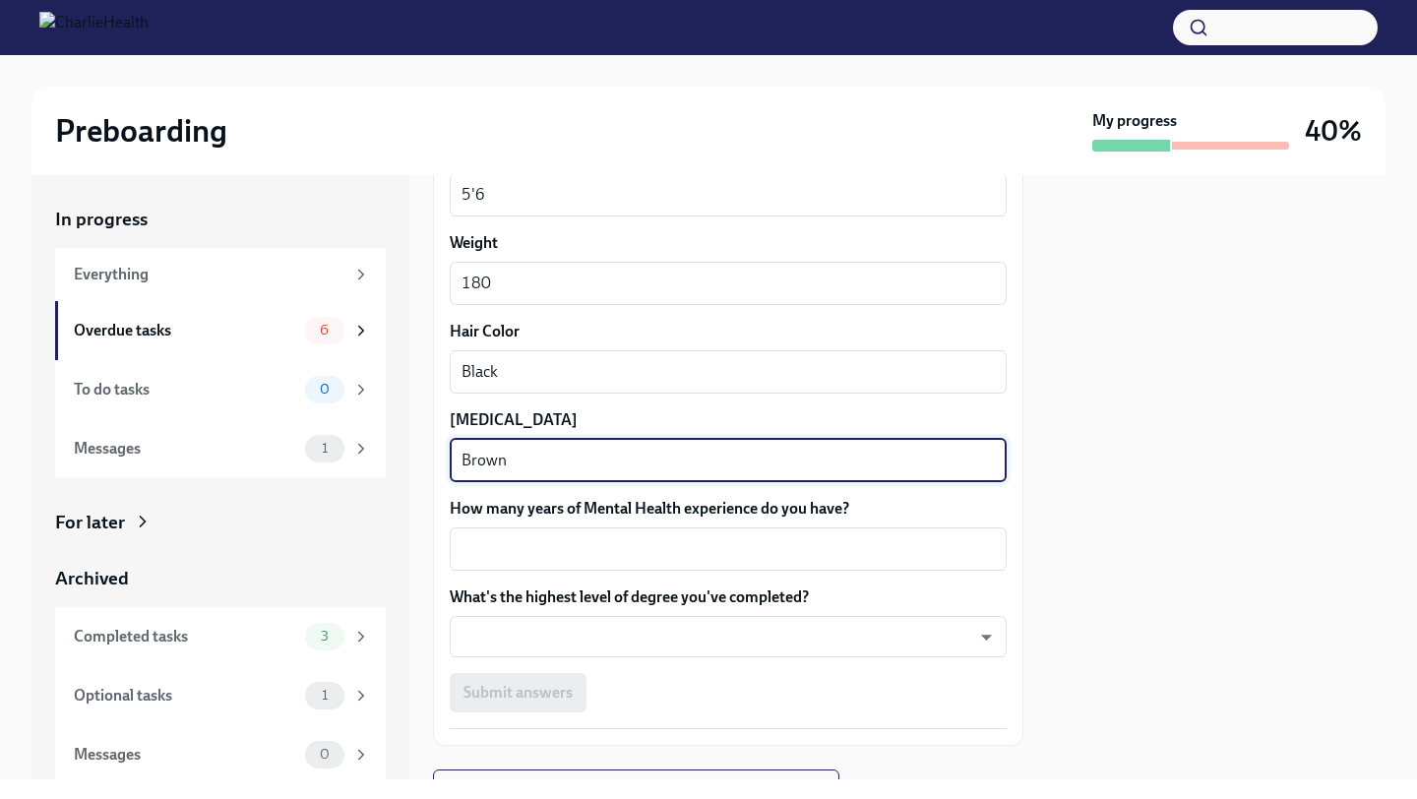
scroll to position [1810, 0]
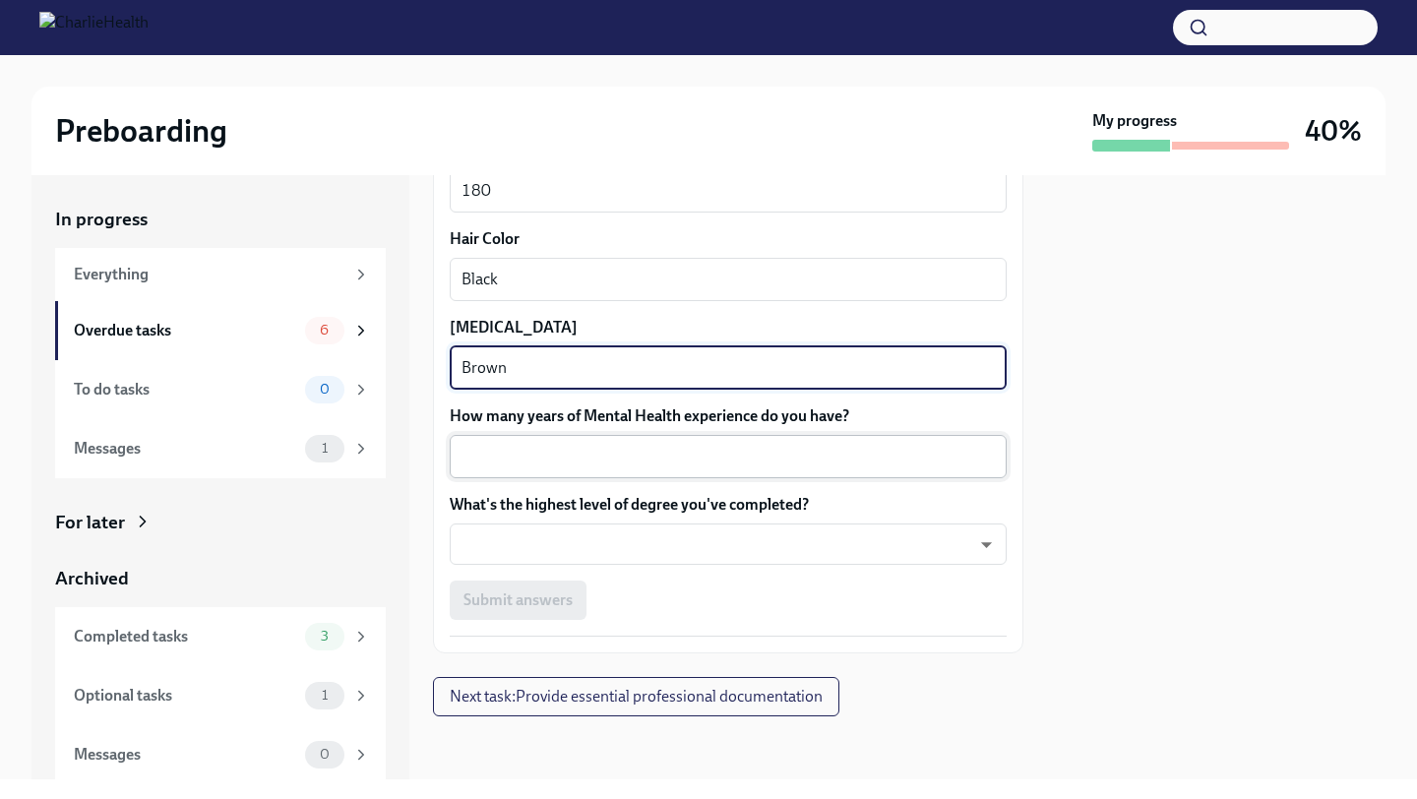
type textarea "Brown"
click at [548, 462] on textarea "How many years of Mental Health experience do you have?" at bounding box center [728, 457] width 533 height 24
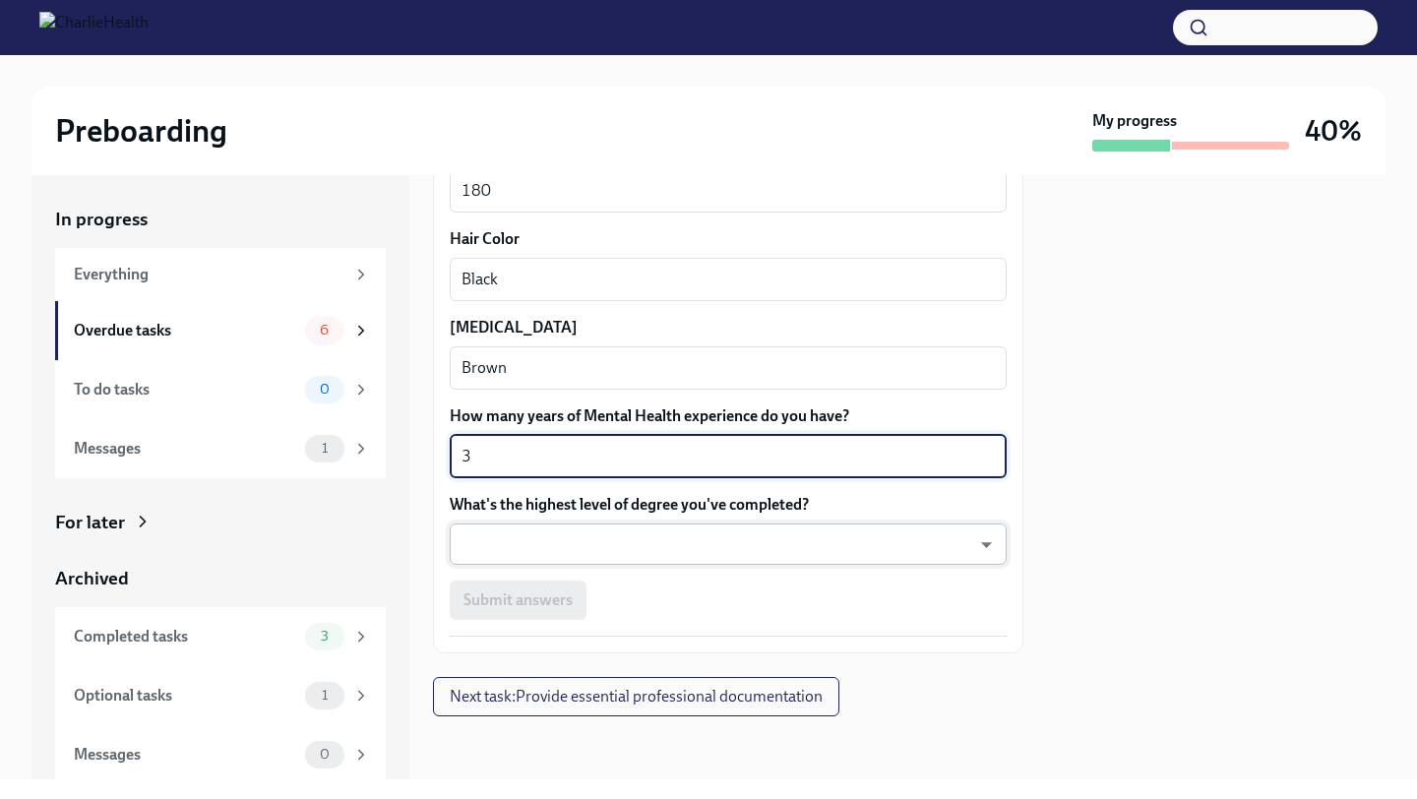
type textarea "3"
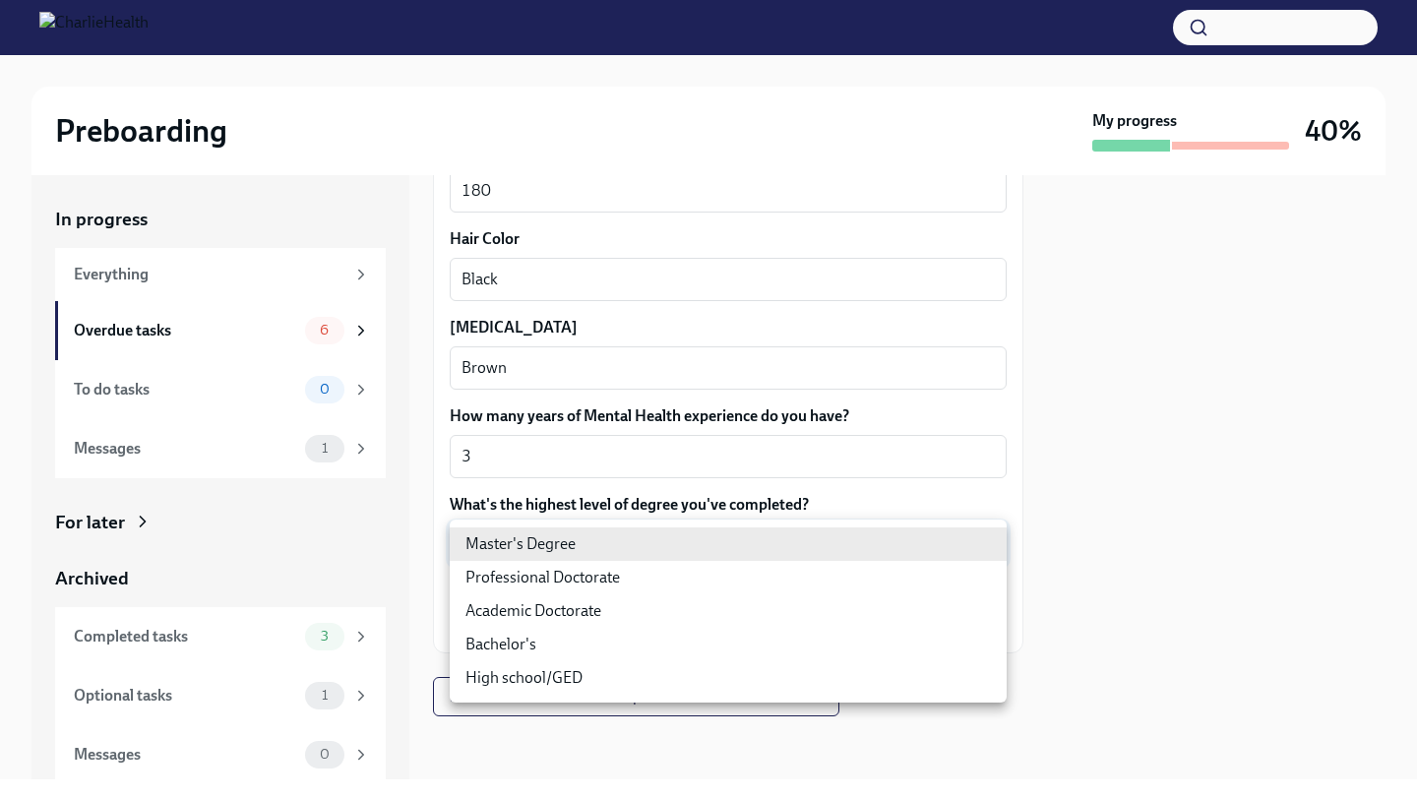
click at [550, 539] on body "Preboarding My progress 40% In progress Everything Overdue tasks 6 To do tasks …" at bounding box center [708, 399] width 1417 height 799
click at [558, 548] on li "Master's Degree" at bounding box center [728, 543] width 557 height 33
type input "2vBr-ghkD"
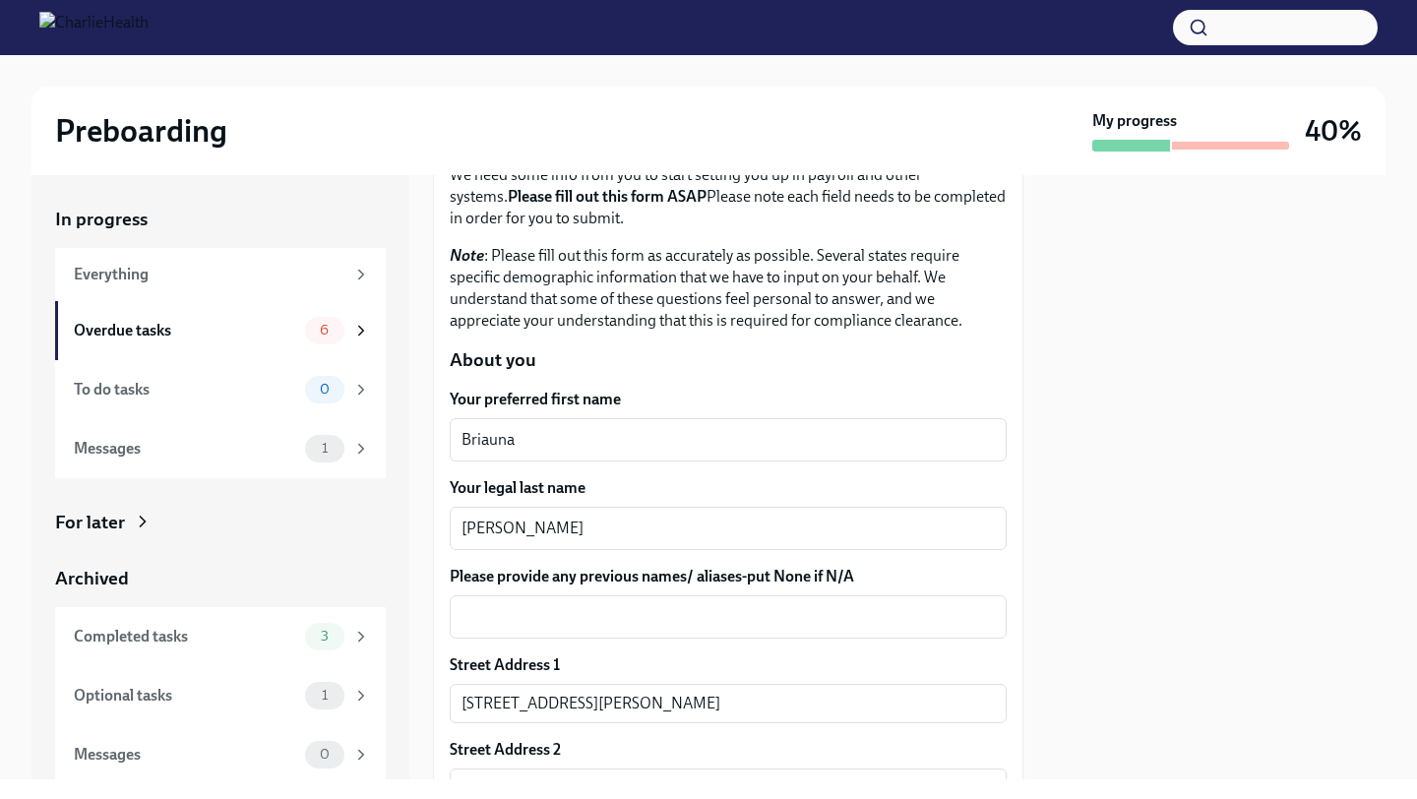
scroll to position [0, 0]
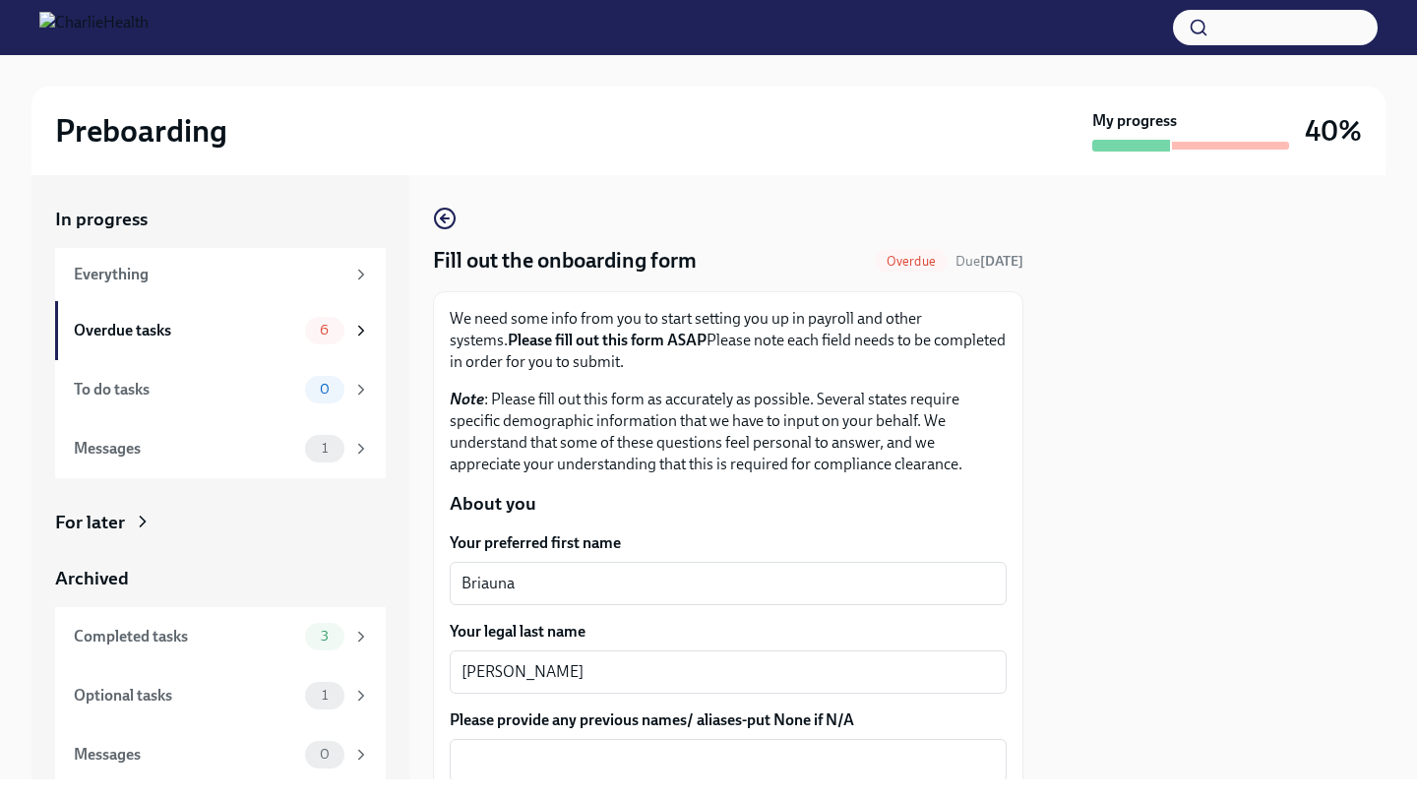
click at [635, 404] on p "Note : Please fill out this form as accurately as possible. Several states requ…" at bounding box center [728, 432] width 557 height 87
click at [642, 348] on strong "Please fill out this form ASAP" at bounding box center [607, 340] width 199 height 19
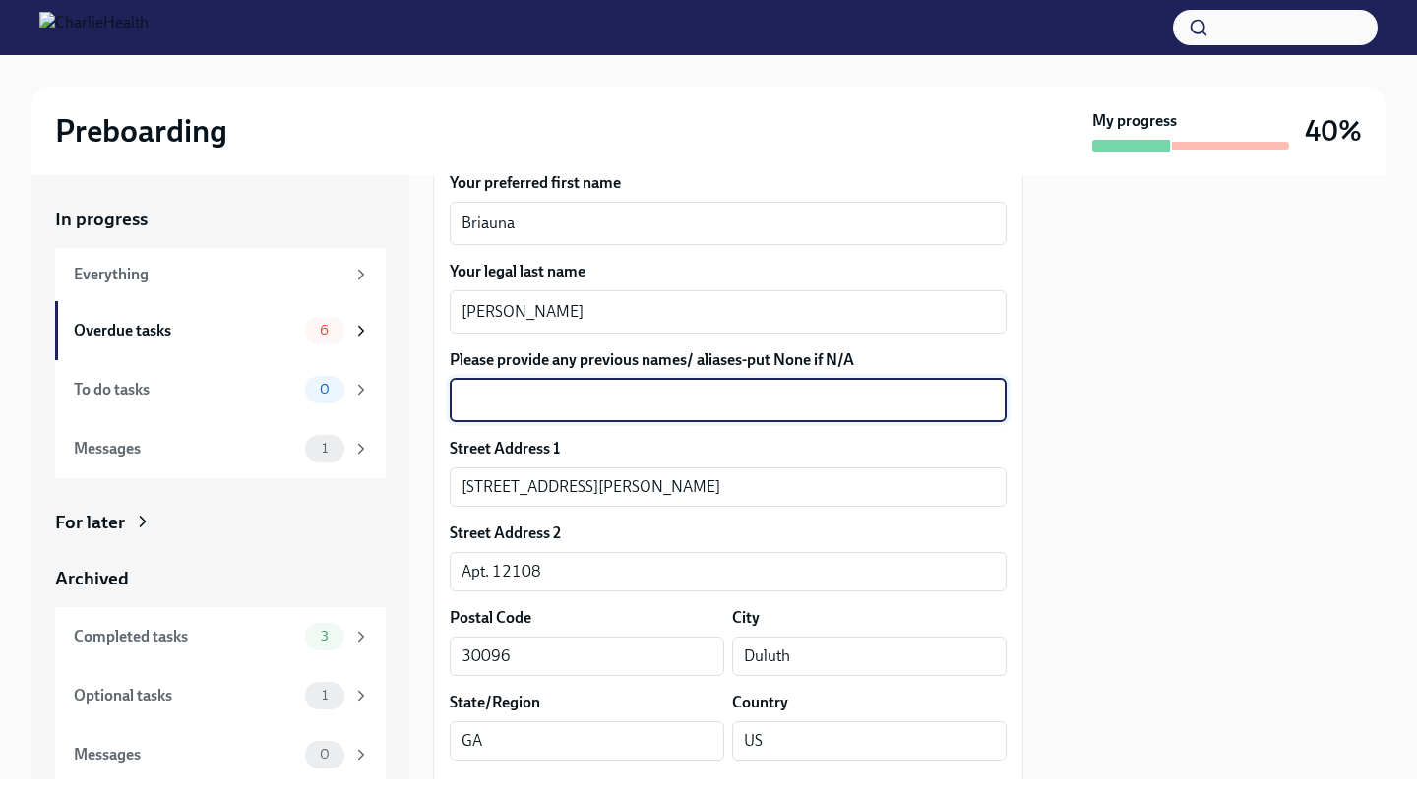
click at [640, 407] on textarea "Please provide any previous names/ aliases-put None if N/A" at bounding box center [728, 401] width 533 height 24
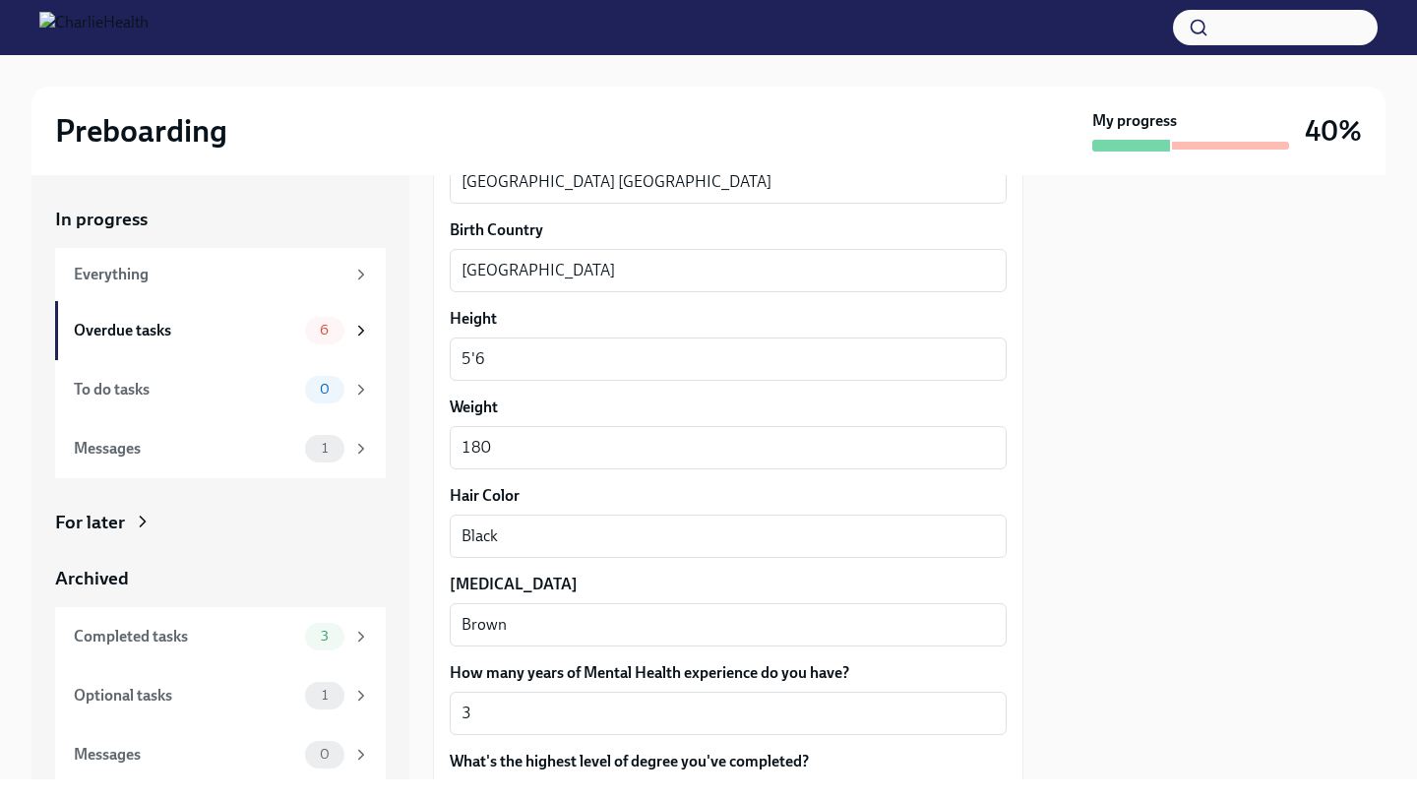
scroll to position [1810, 0]
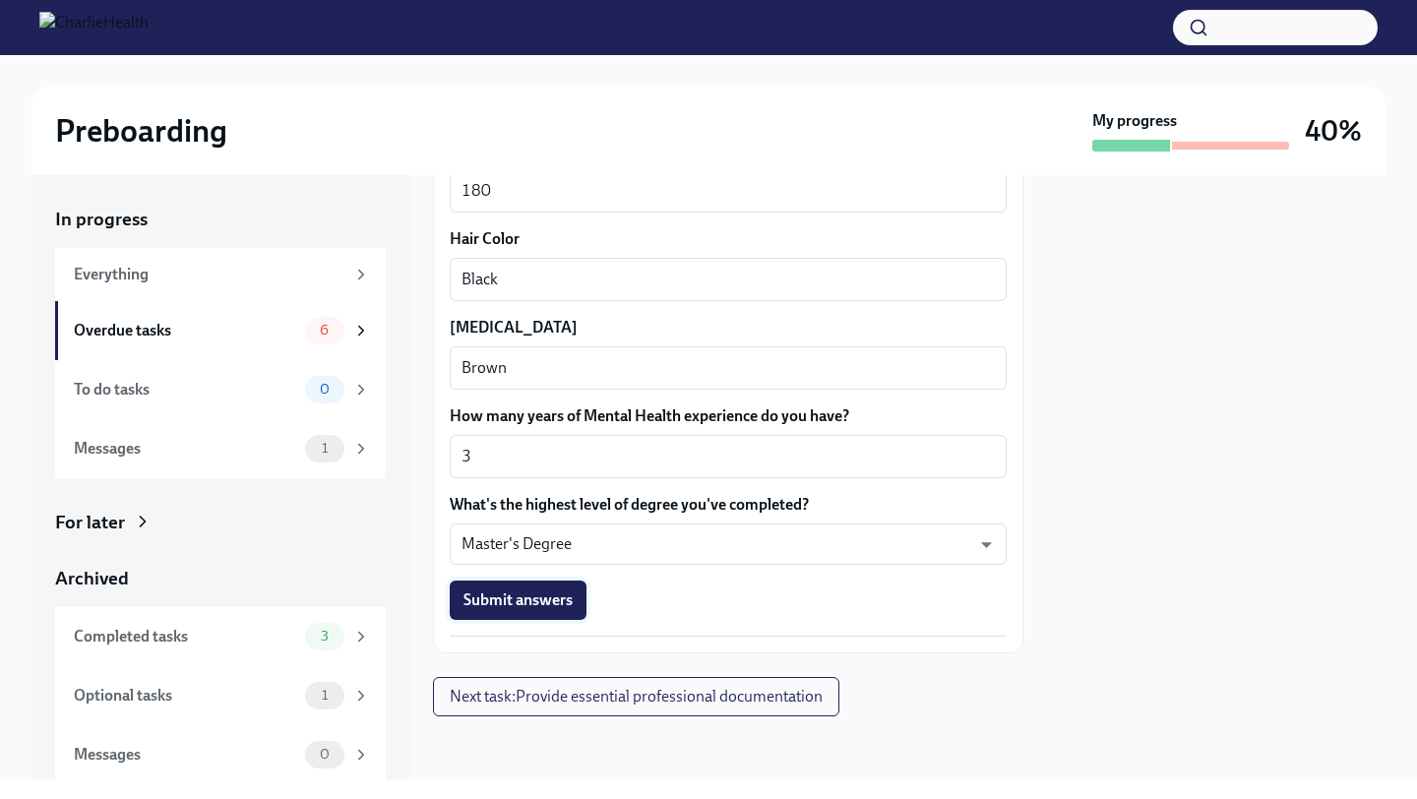
type textarea "N/A"
click at [529, 606] on span "Submit answers" at bounding box center [518, 600] width 109 height 20
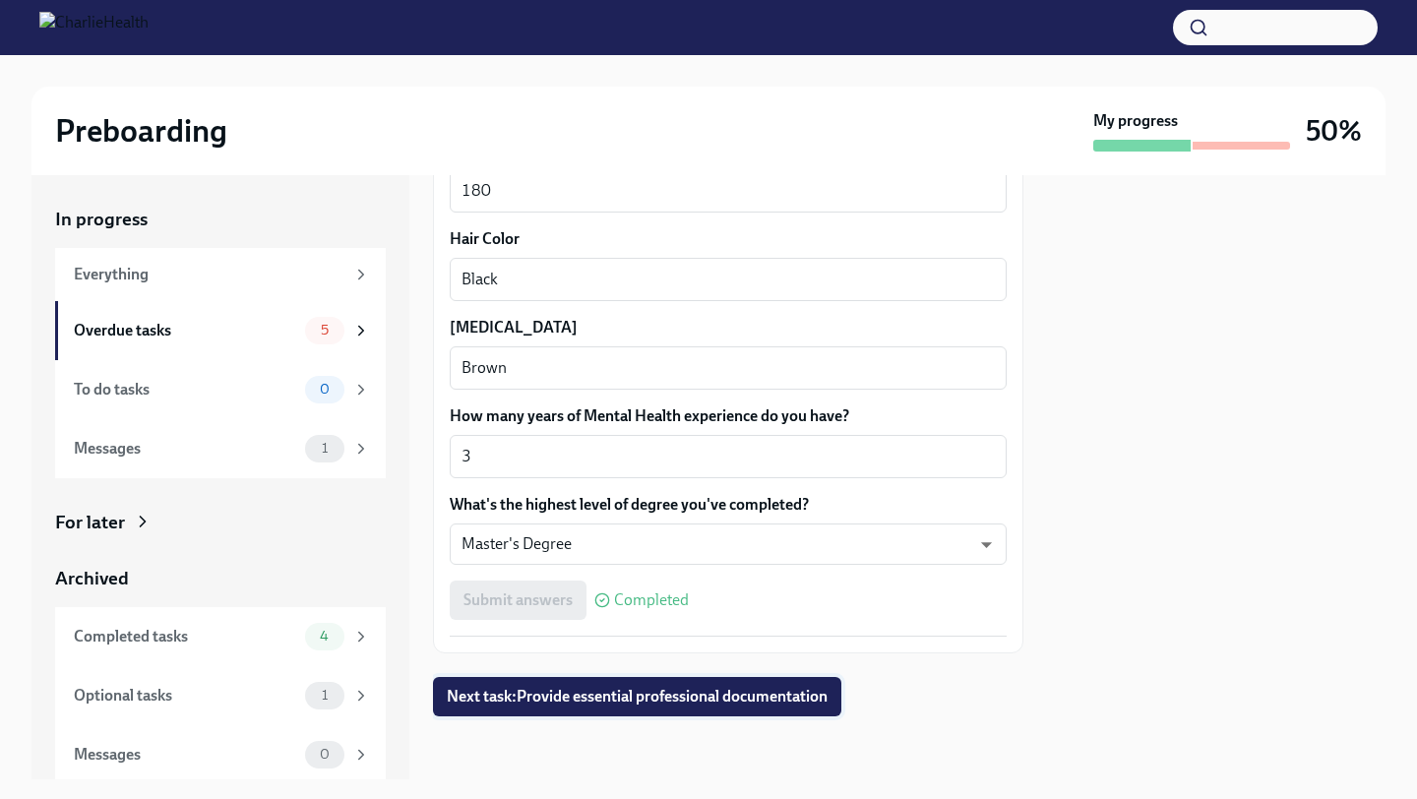
click at [539, 693] on span "Next task : Provide essential professional documentation" at bounding box center [637, 697] width 381 height 20
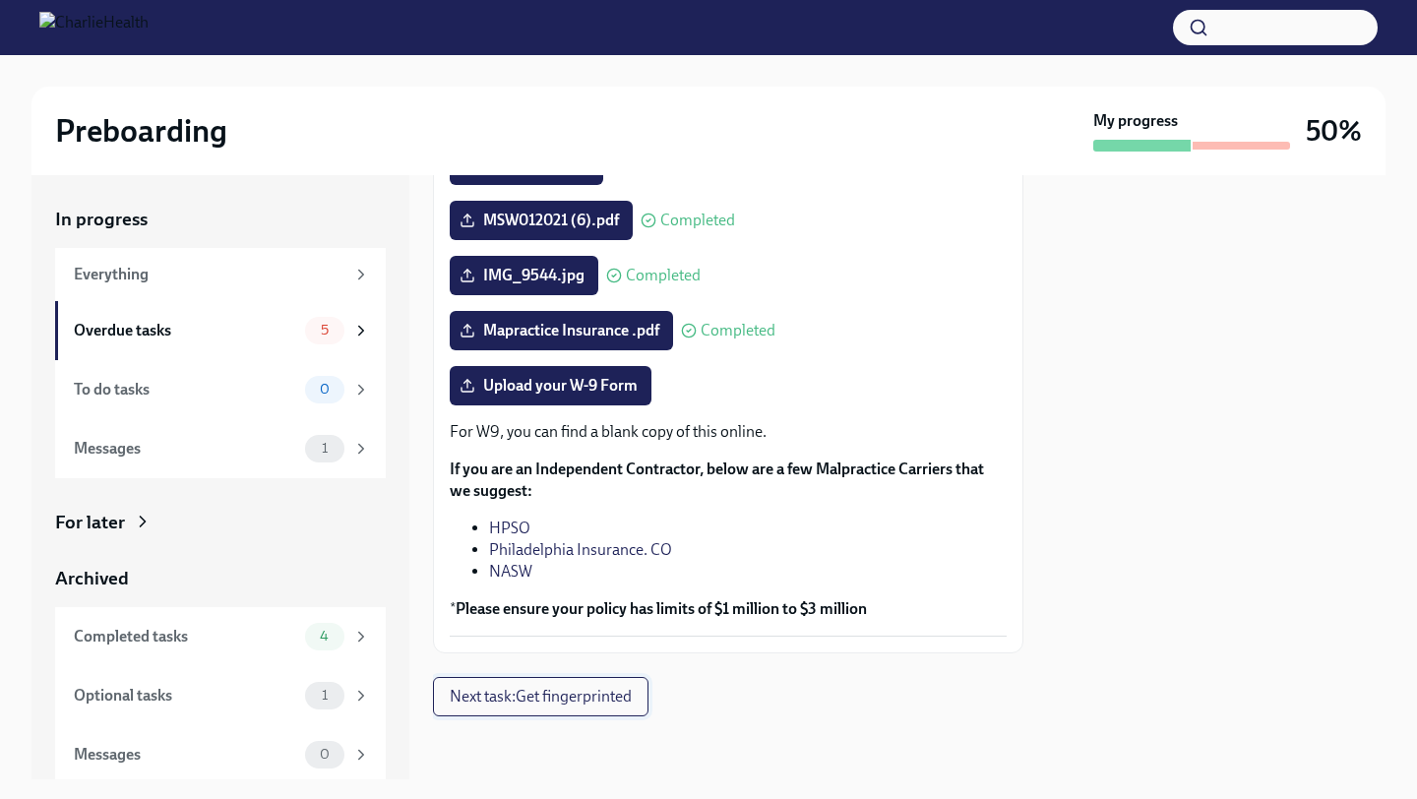
scroll to position [420, 0]
click at [584, 698] on span "Next task : Get fingerprinted" at bounding box center [541, 697] width 182 height 20
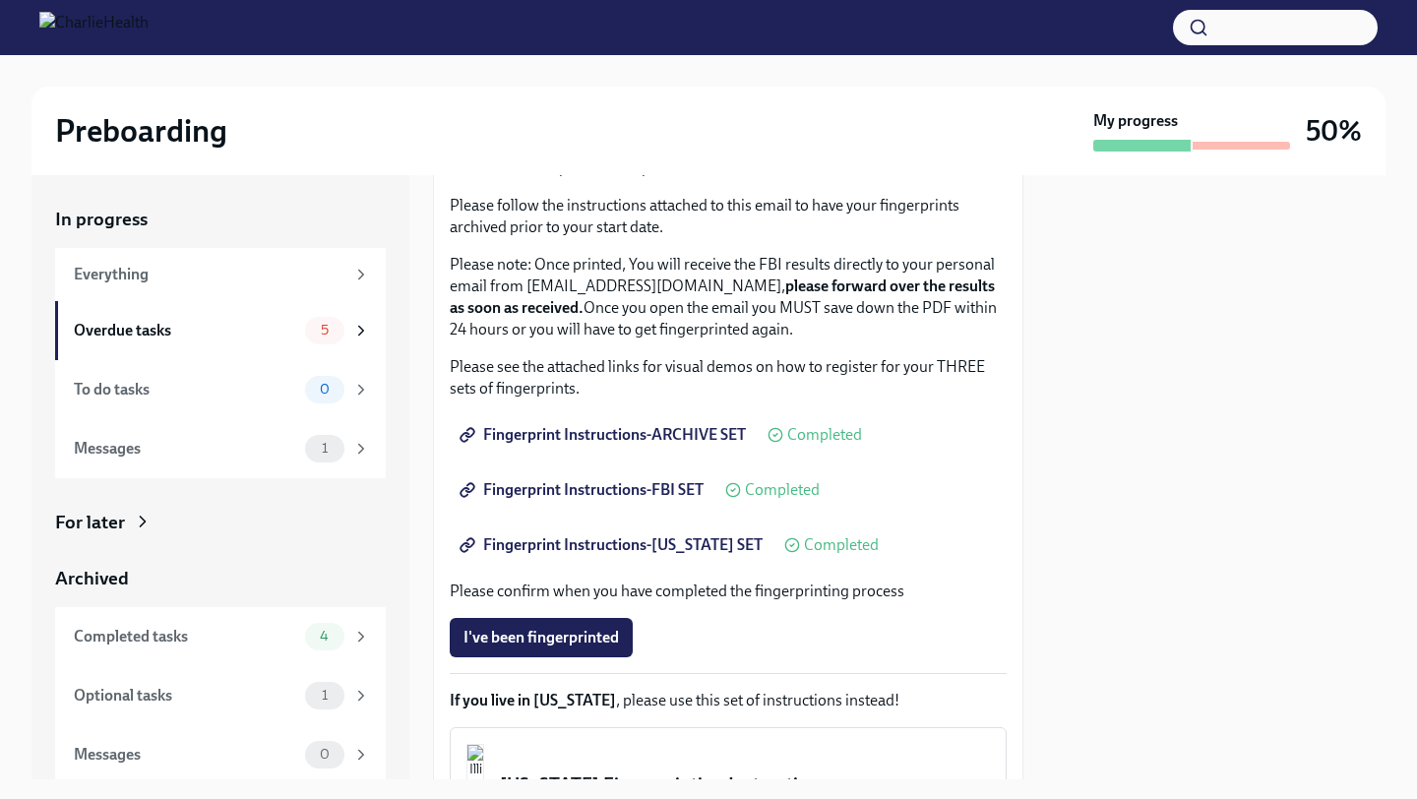
scroll to position [414, 0]
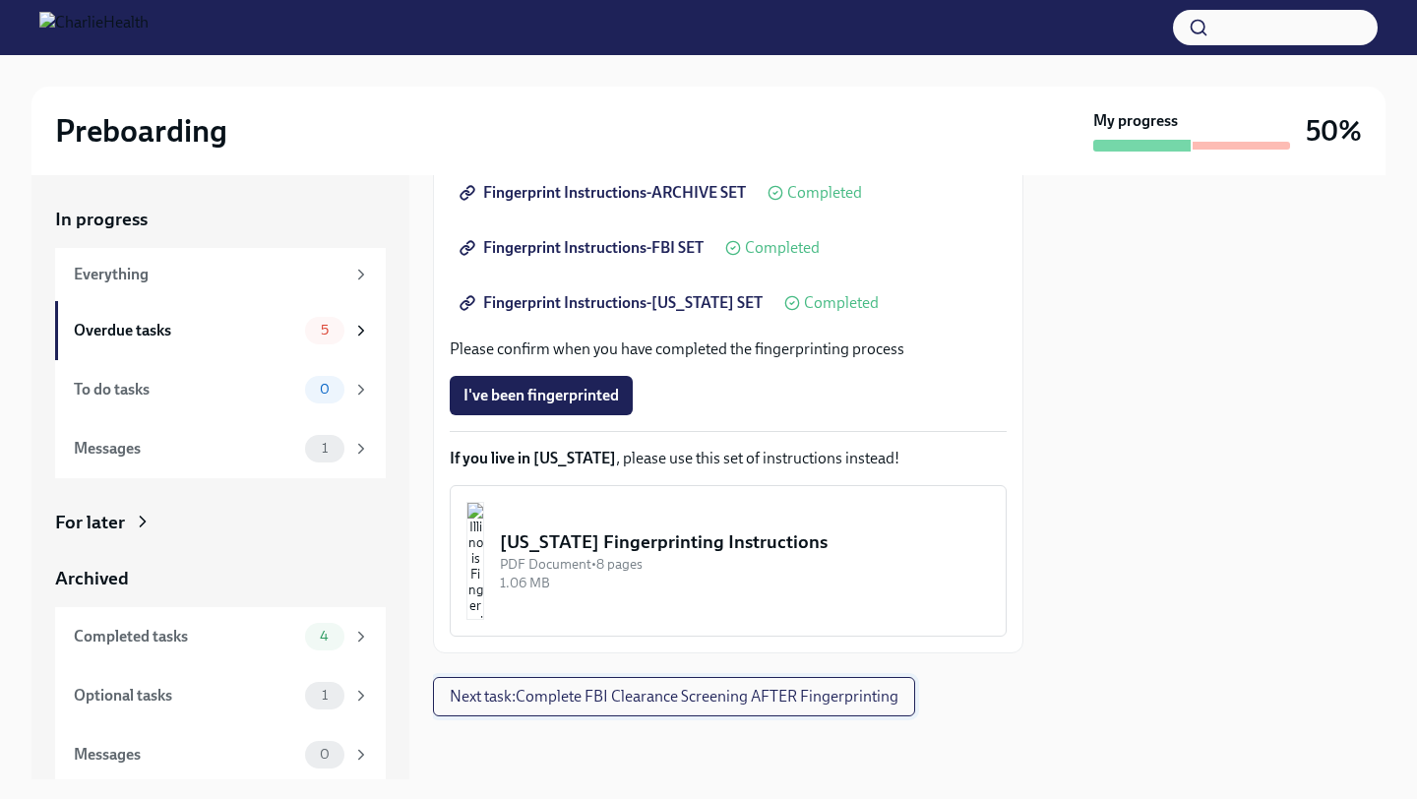
click at [584, 699] on span "Next task : Complete FBI Clearance Screening AFTER Fingerprinting" at bounding box center [674, 697] width 449 height 20
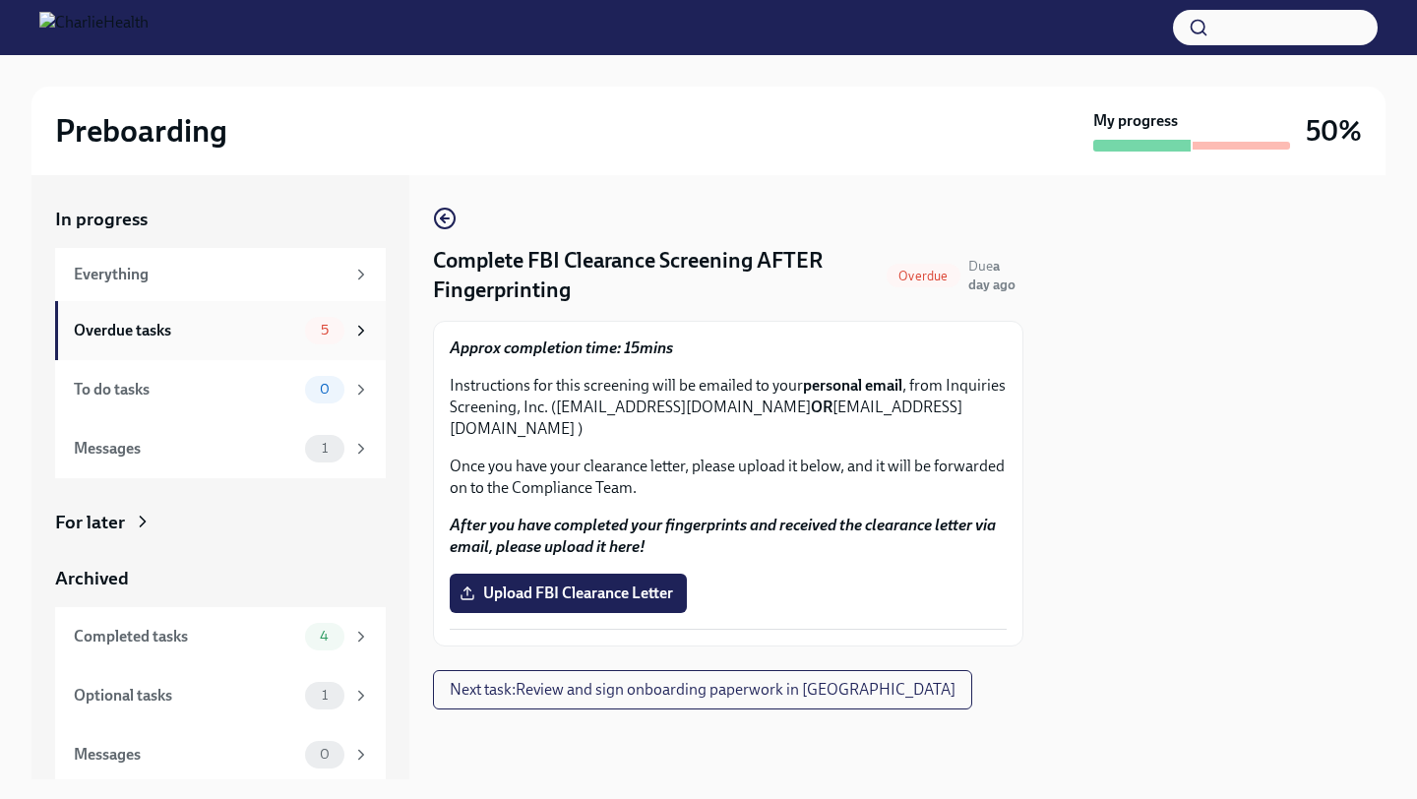
click at [298, 312] on div "Overdue tasks 5" at bounding box center [220, 330] width 331 height 59
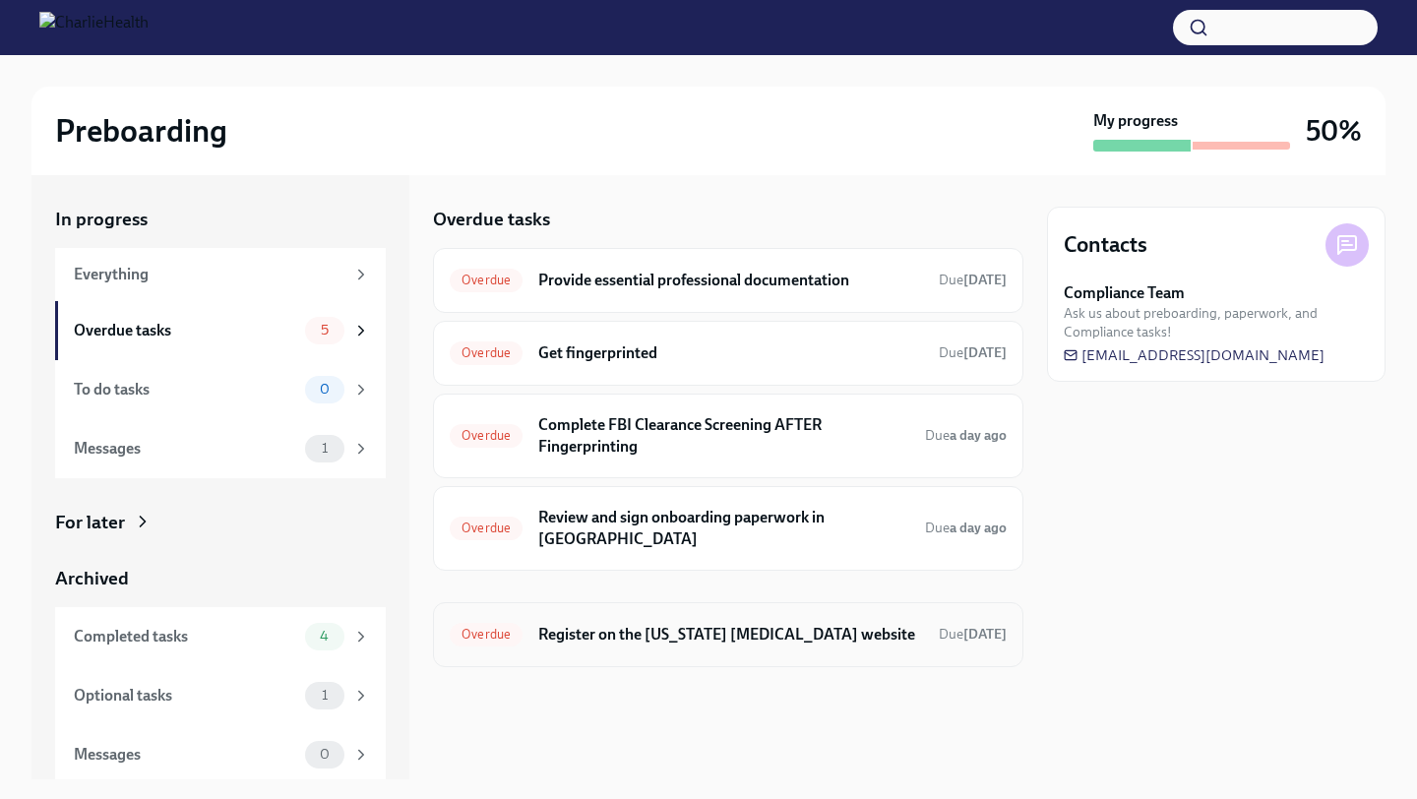
click at [566, 624] on h6 "Register on the [US_STATE] [MEDICAL_DATA] website" at bounding box center [730, 635] width 385 height 22
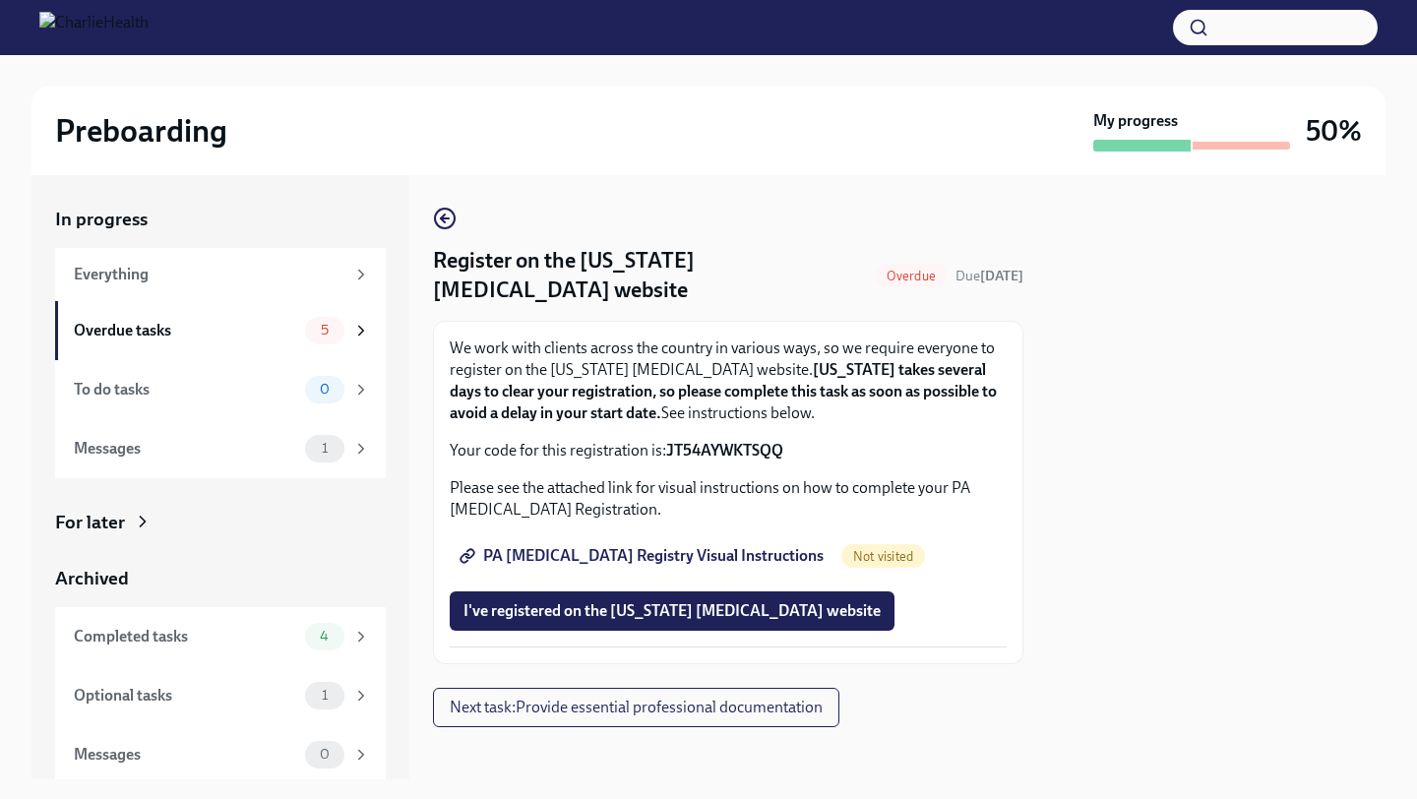
click at [584, 558] on span "PA Child Abuse Registry Visual Instructions" at bounding box center [644, 556] width 360 height 20
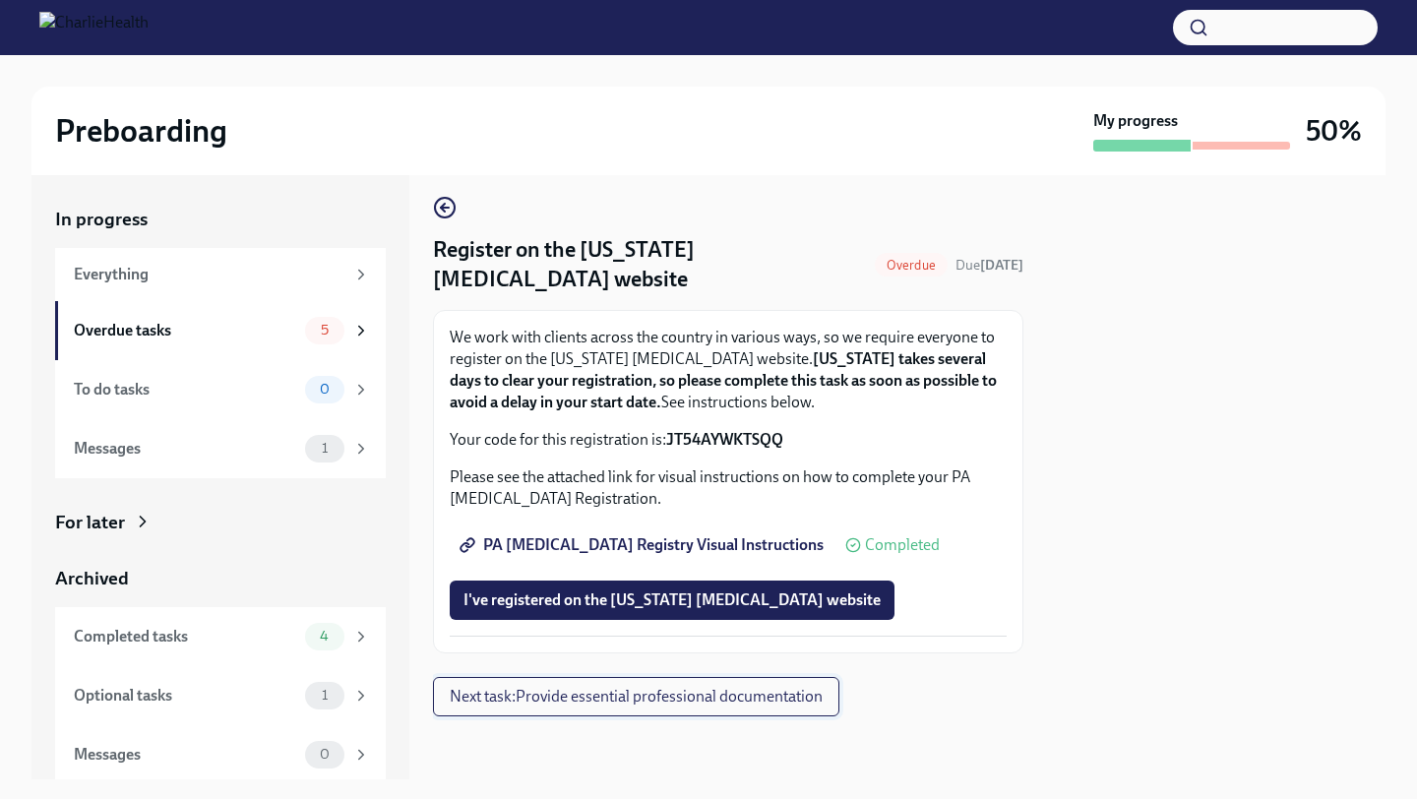
click at [553, 702] on span "Next task : Provide essential professional documentation" at bounding box center [636, 697] width 373 height 20
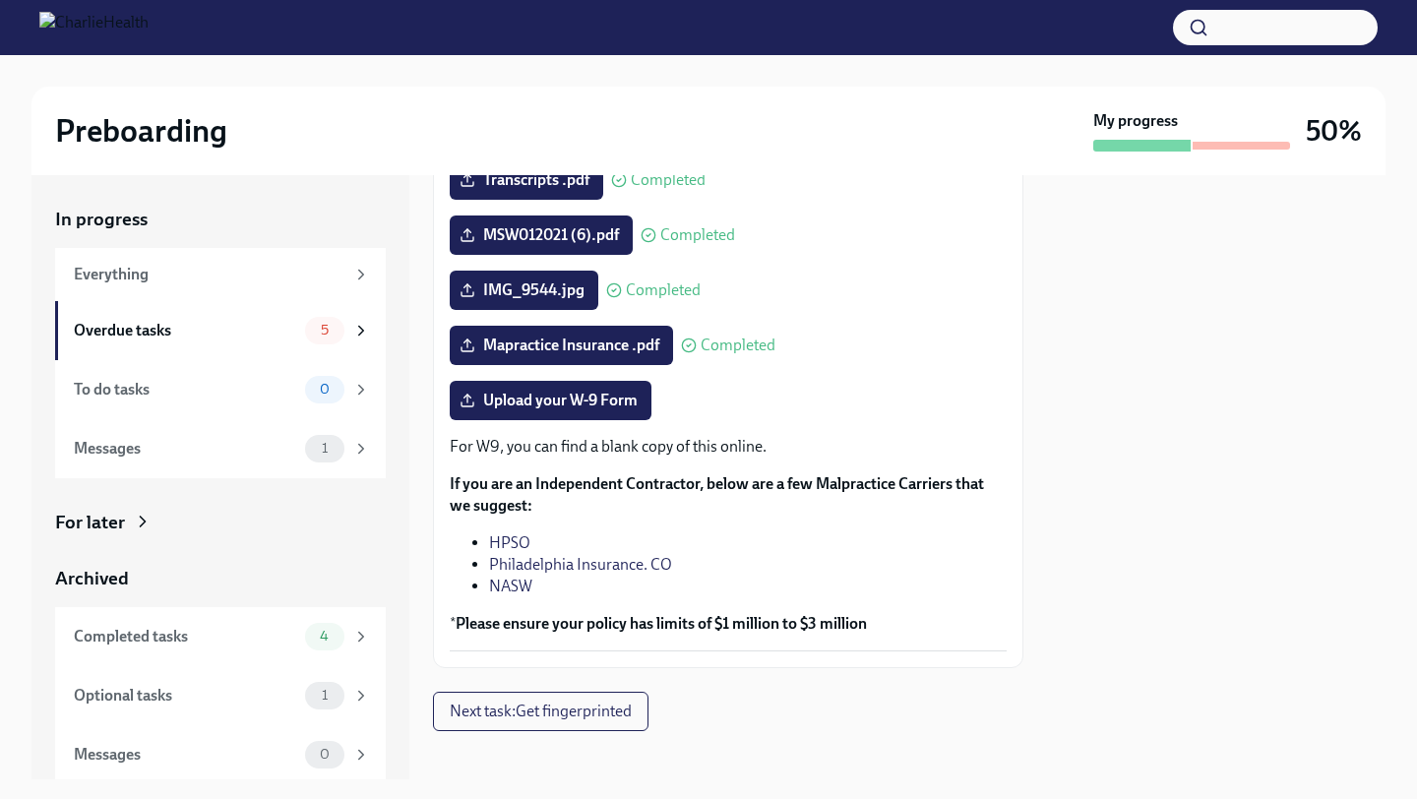
scroll to position [420, 0]
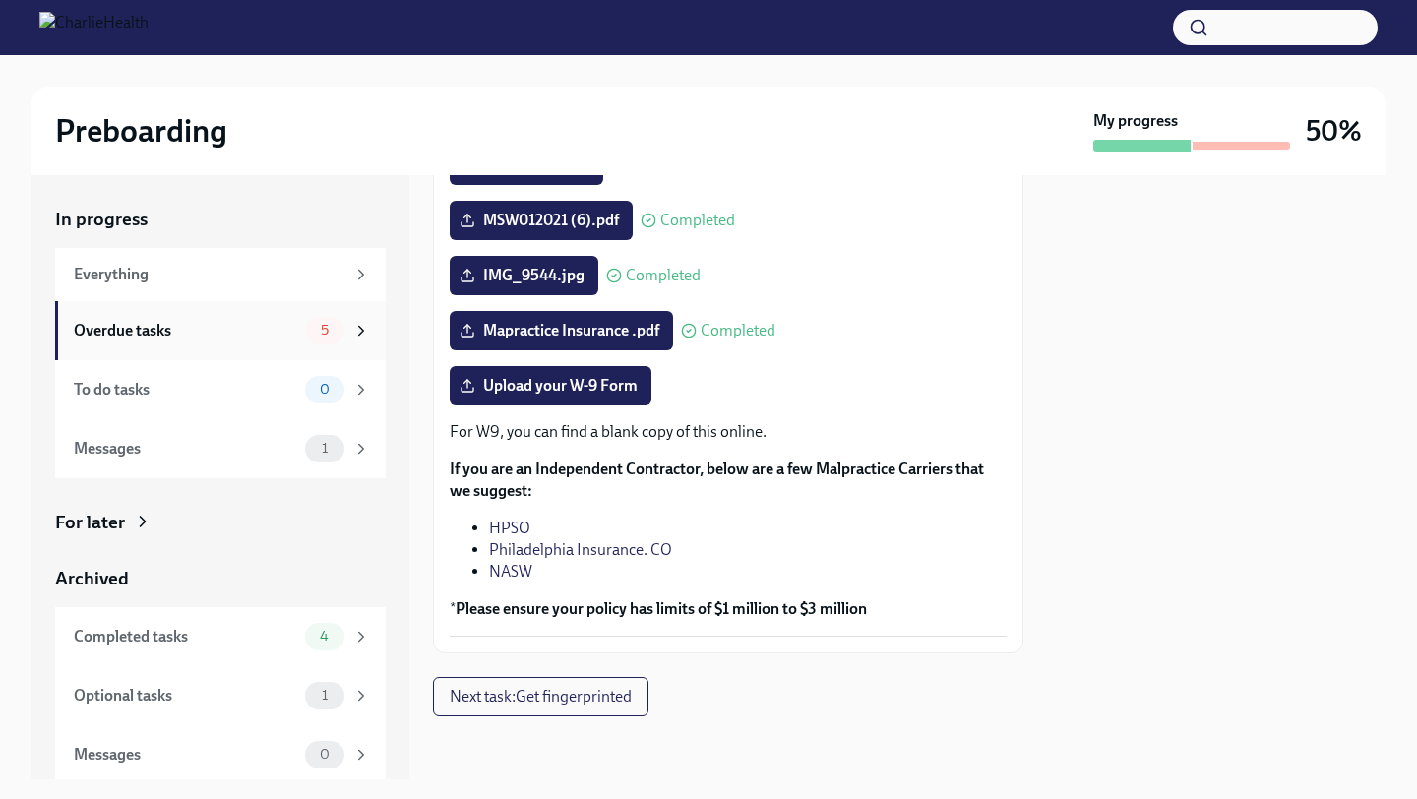
click at [298, 330] on div "Overdue tasks 5" at bounding box center [222, 331] width 296 height 28
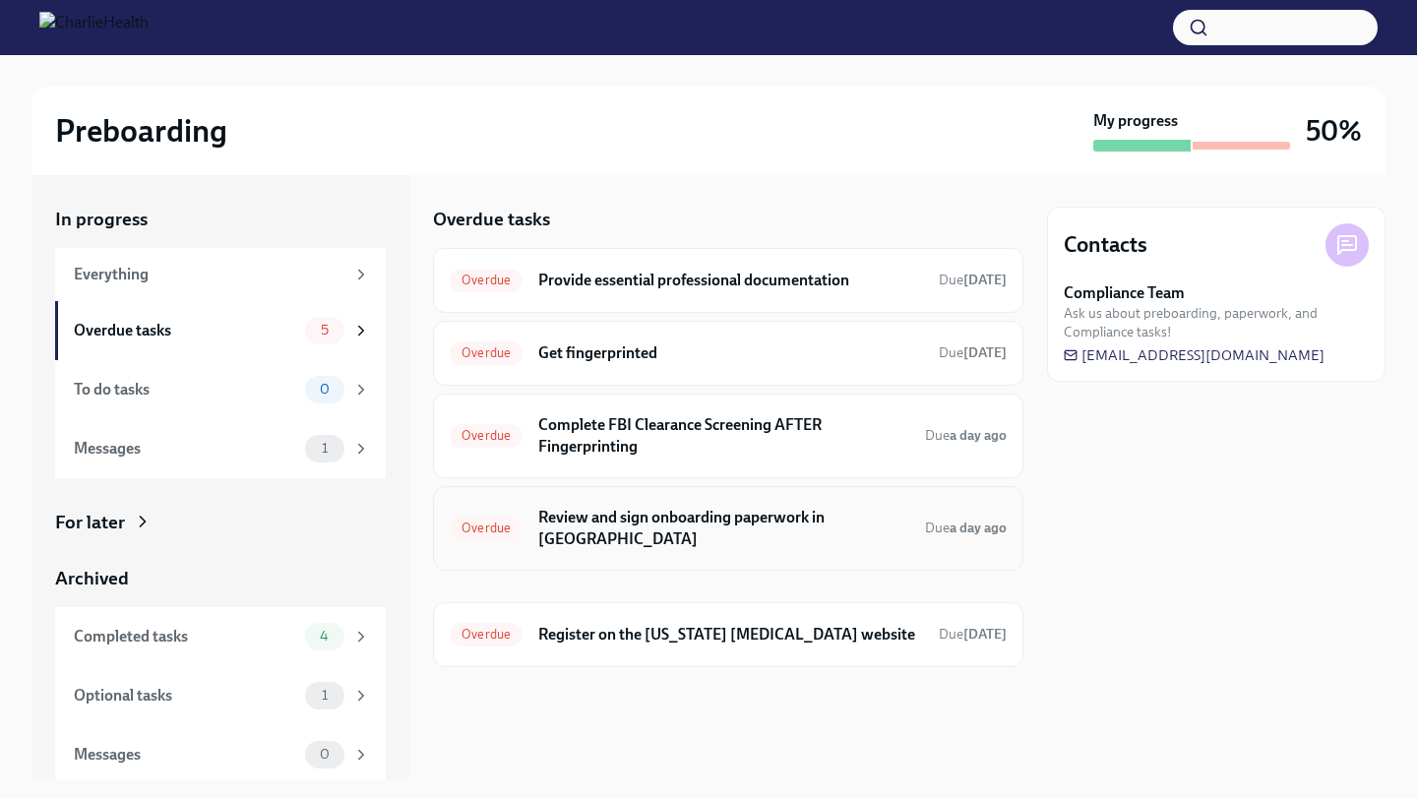
click at [736, 523] on h6 "Review and sign onboarding paperwork in [GEOGRAPHIC_DATA]" at bounding box center [723, 528] width 371 height 43
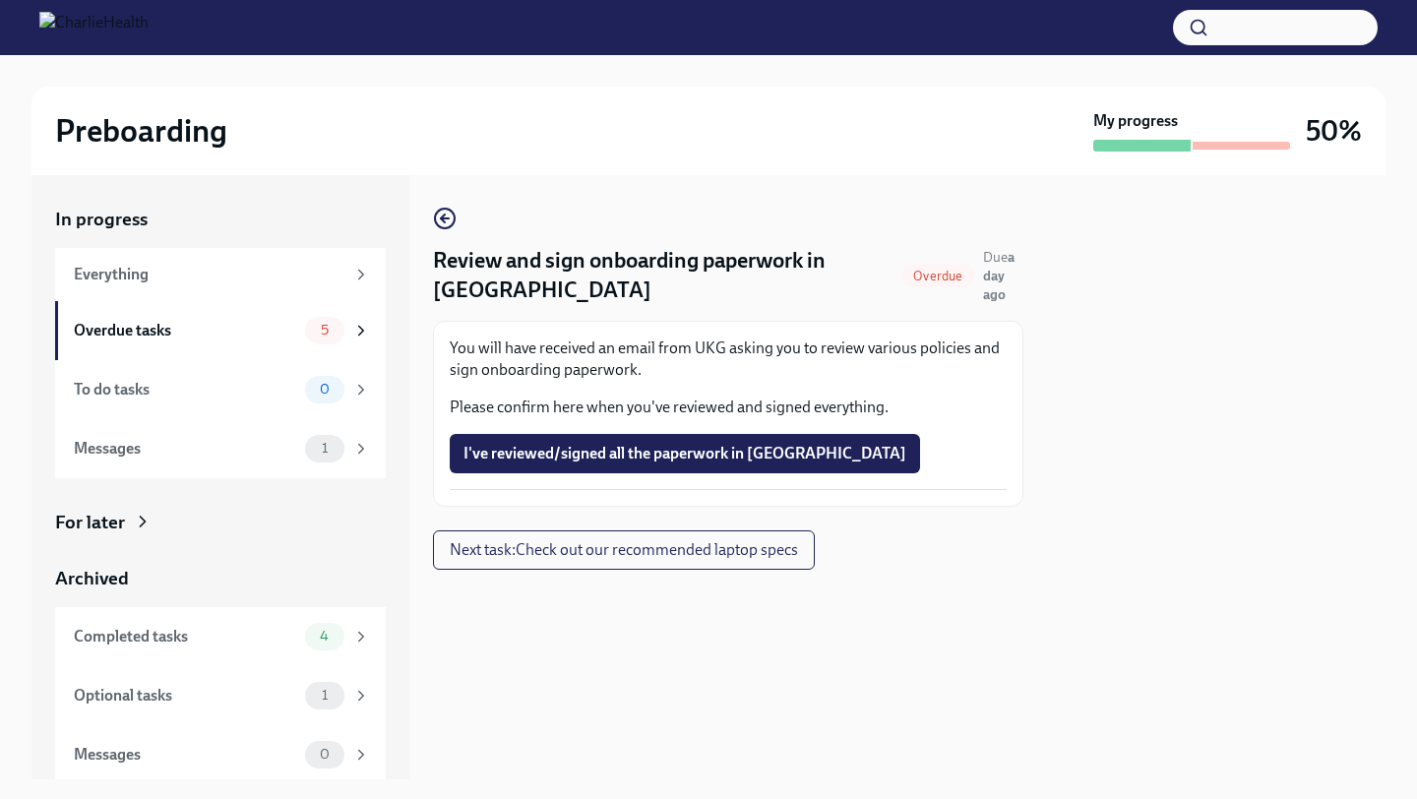
click at [745, 354] on p "You will have received an email from UKG asking you to review various policies …" at bounding box center [728, 359] width 557 height 43
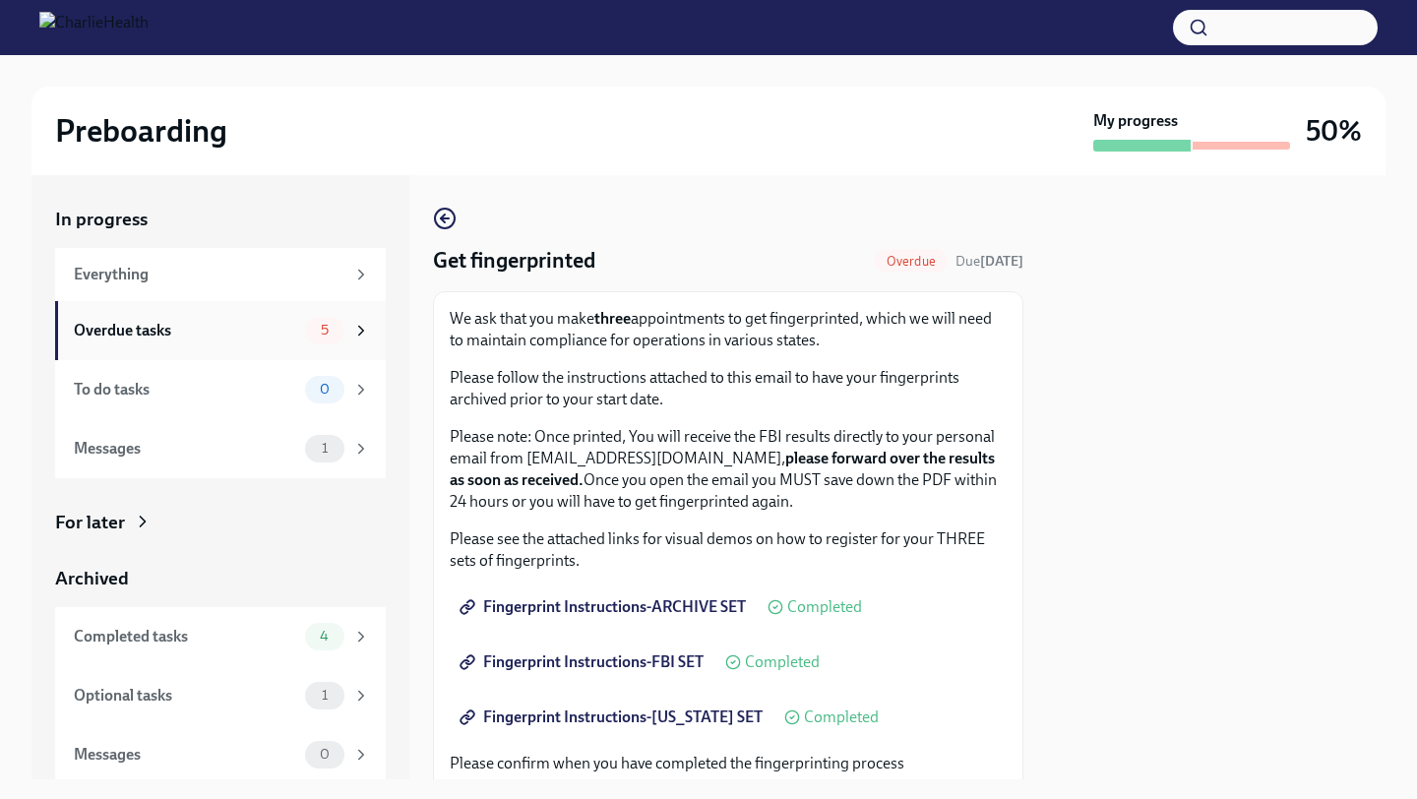
click at [278, 320] on div "Overdue tasks" at bounding box center [185, 331] width 223 height 22
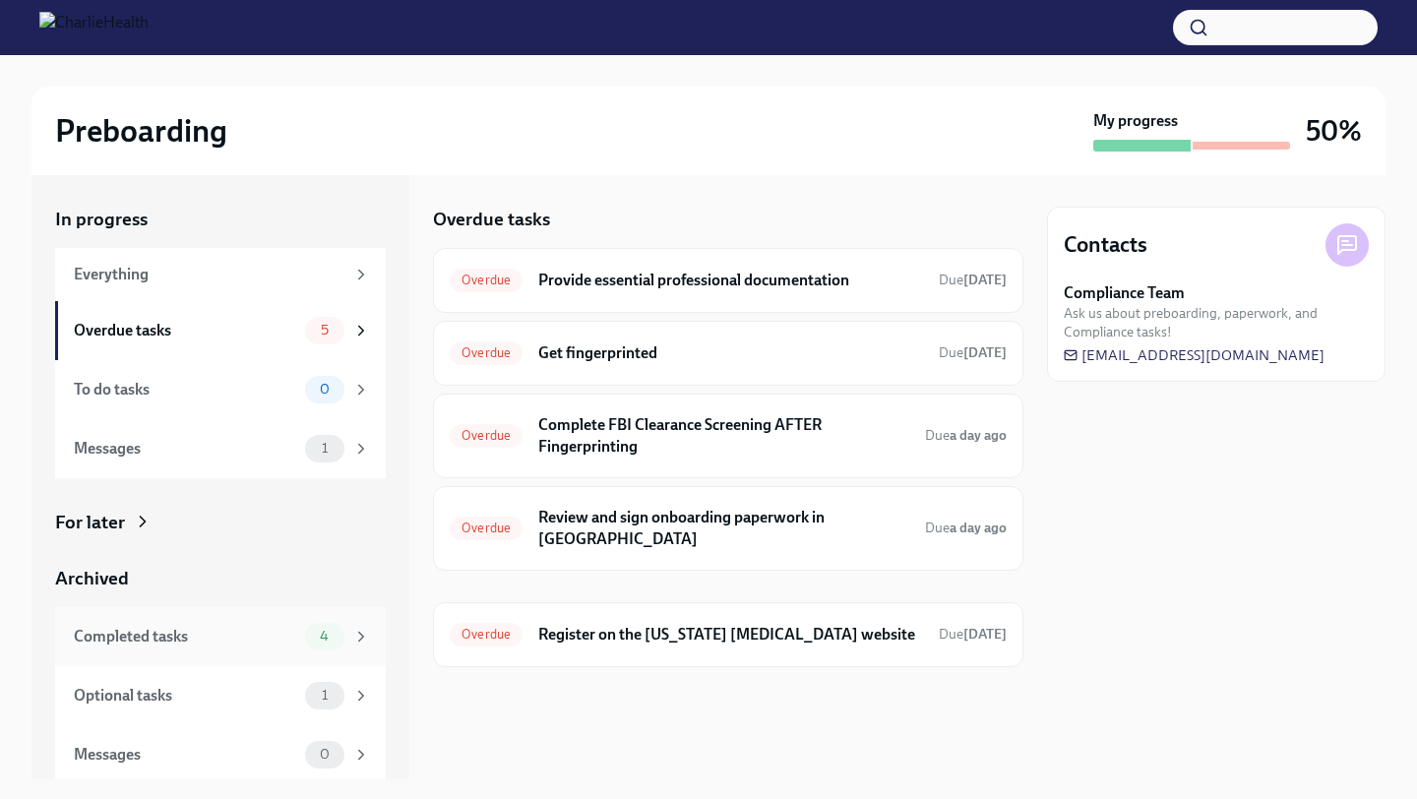
scroll to position [5, 0]
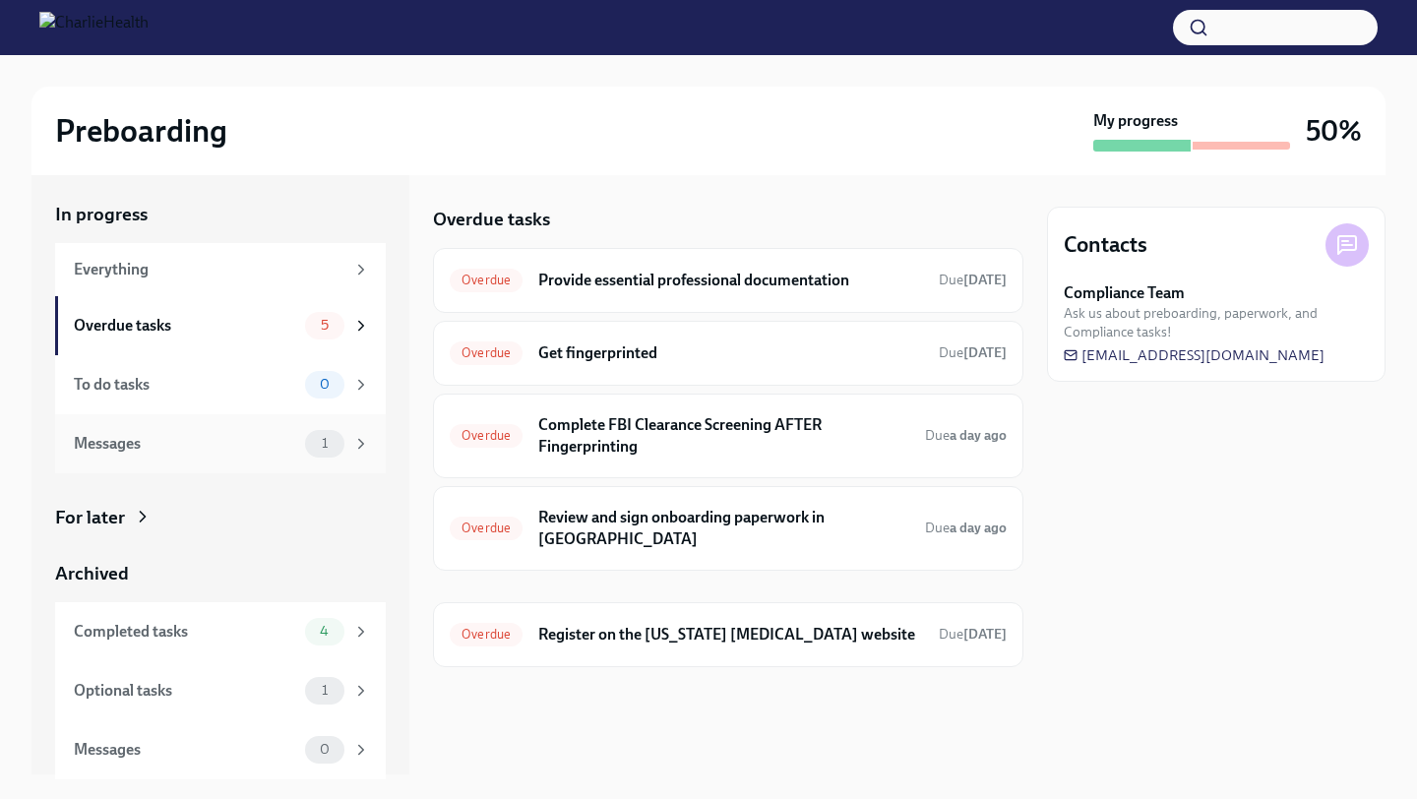
click at [300, 433] on div "Messages 1" at bounding box center [222, 444] width 296 height 28
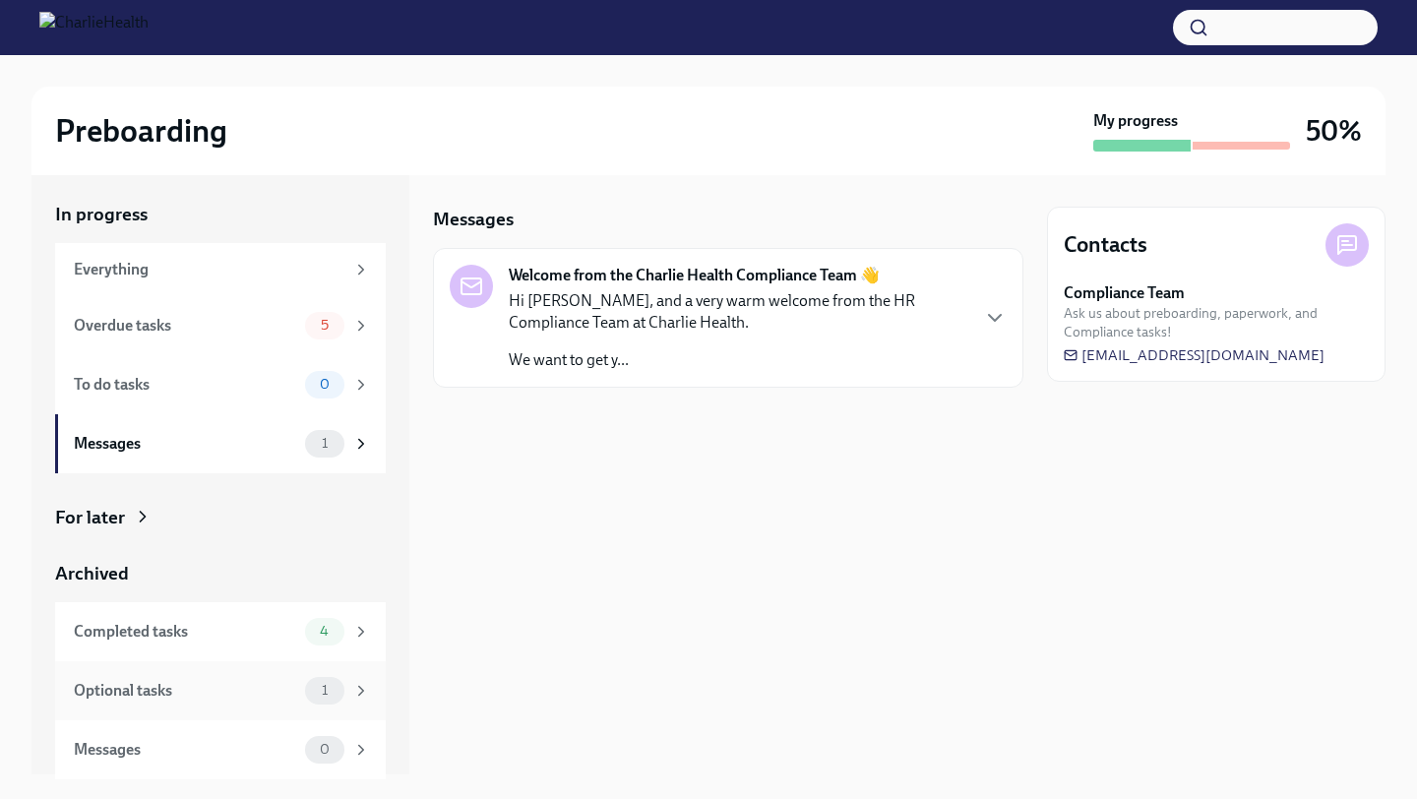
click at [187, 663] on div "Optional tasks 1" at bounding box center [220, 690] width 331 height 59
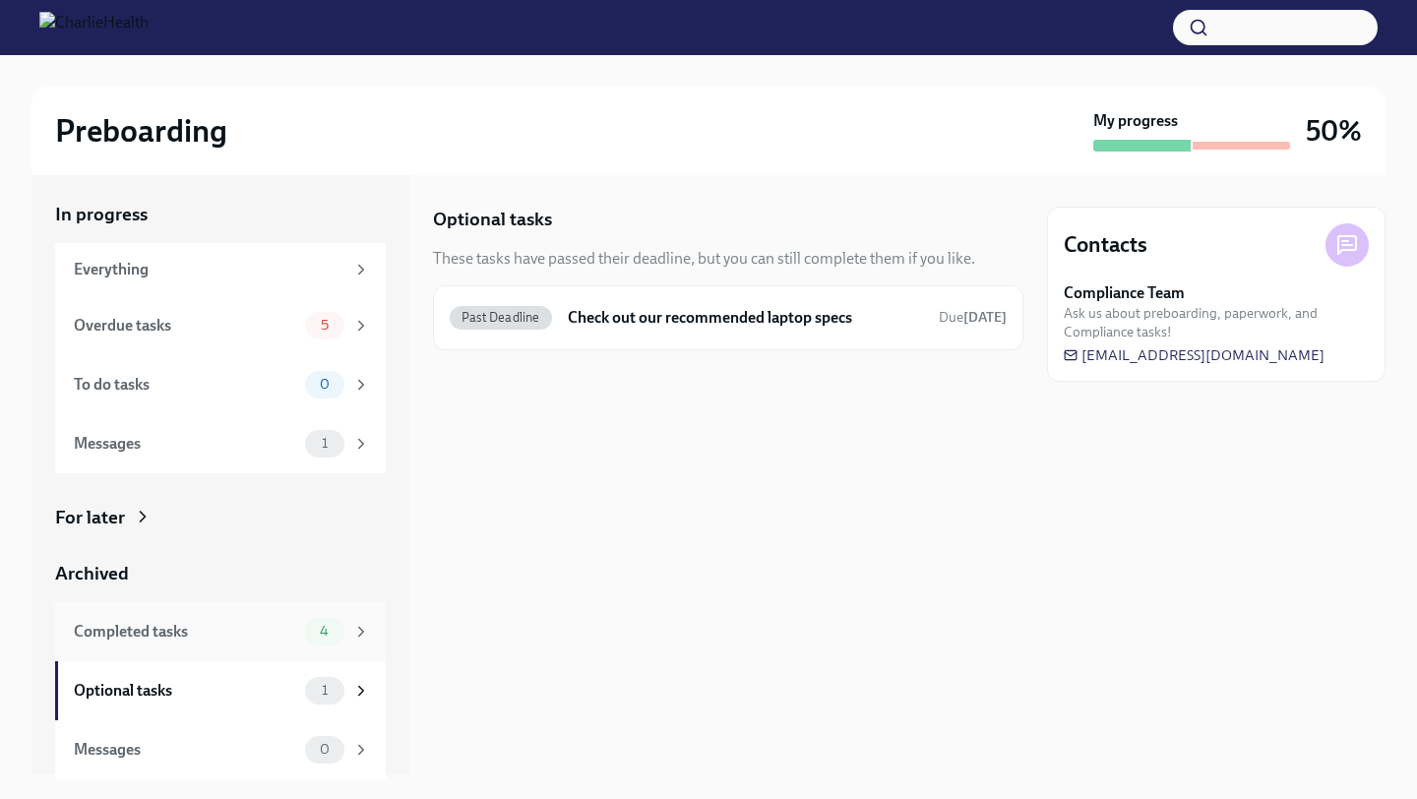
click at [194, 634] on div "Completed tasks" at bounding box center [185, 632] width 223 height 22
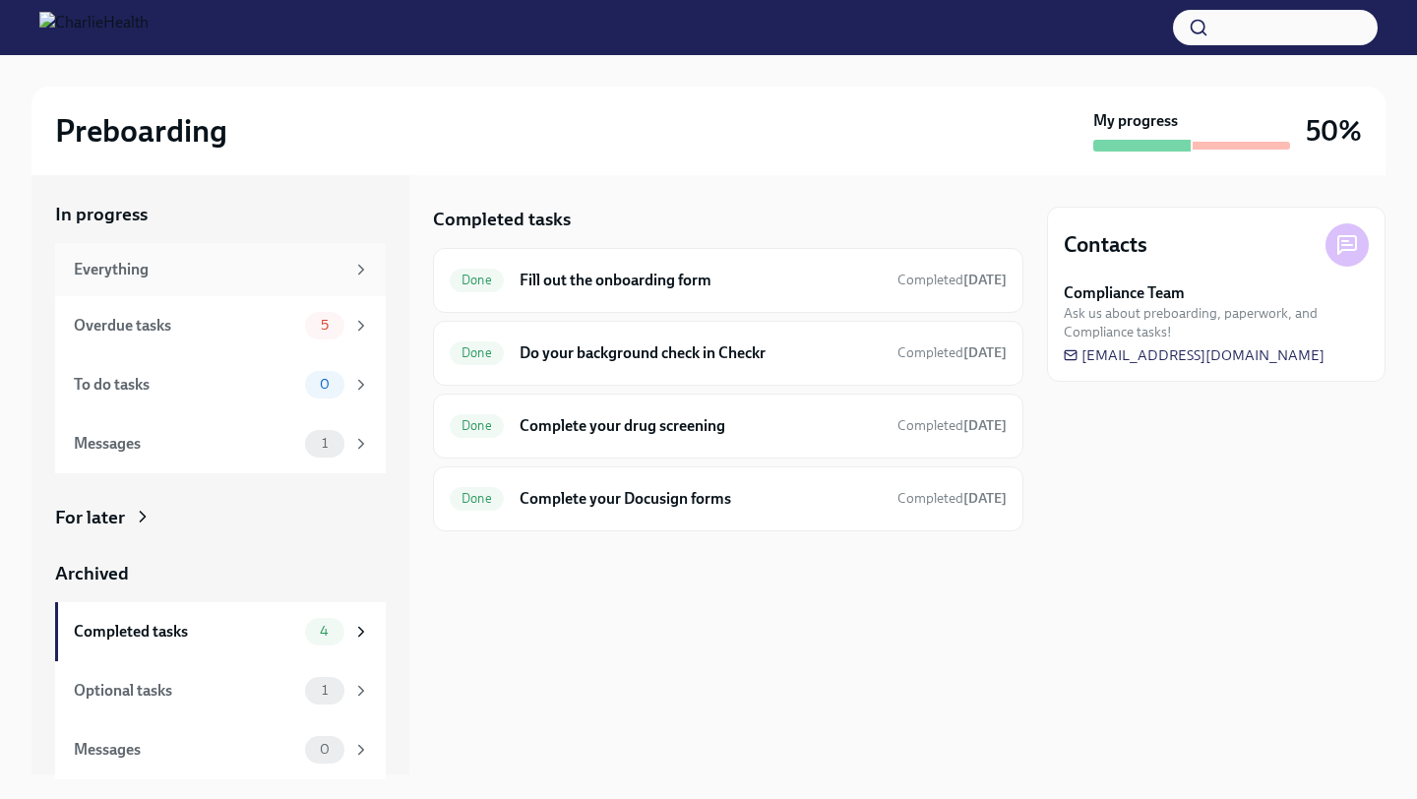
click at [287, 256] on div "Everything" at bounding box center [220, 269] width 331 height 53
